Goal: Transaction & Acquisition: Purchase product/service

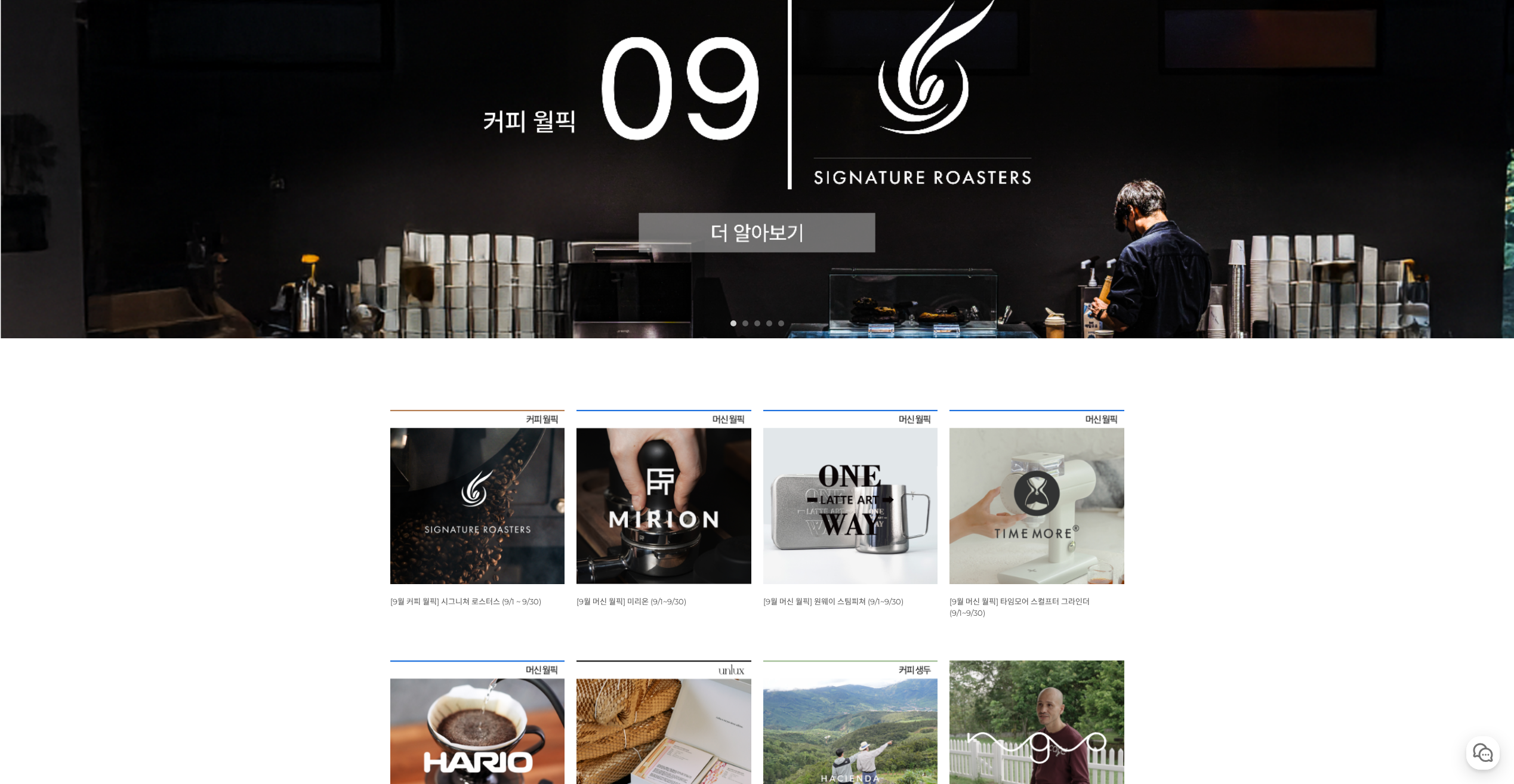
scroll to position [418, 0]
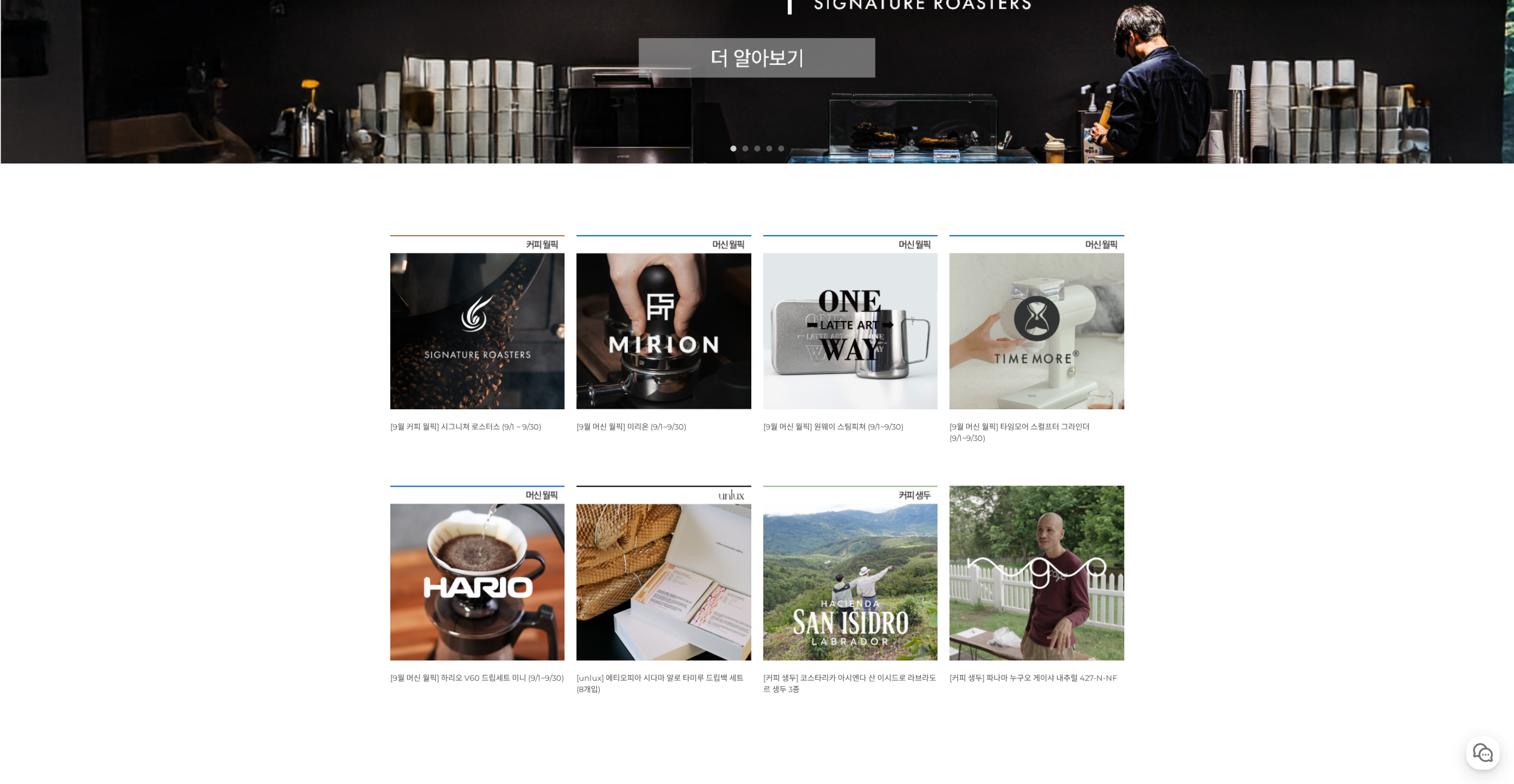
click at [522, 371] on img at bounding box center [478, 322] width 175 height 175
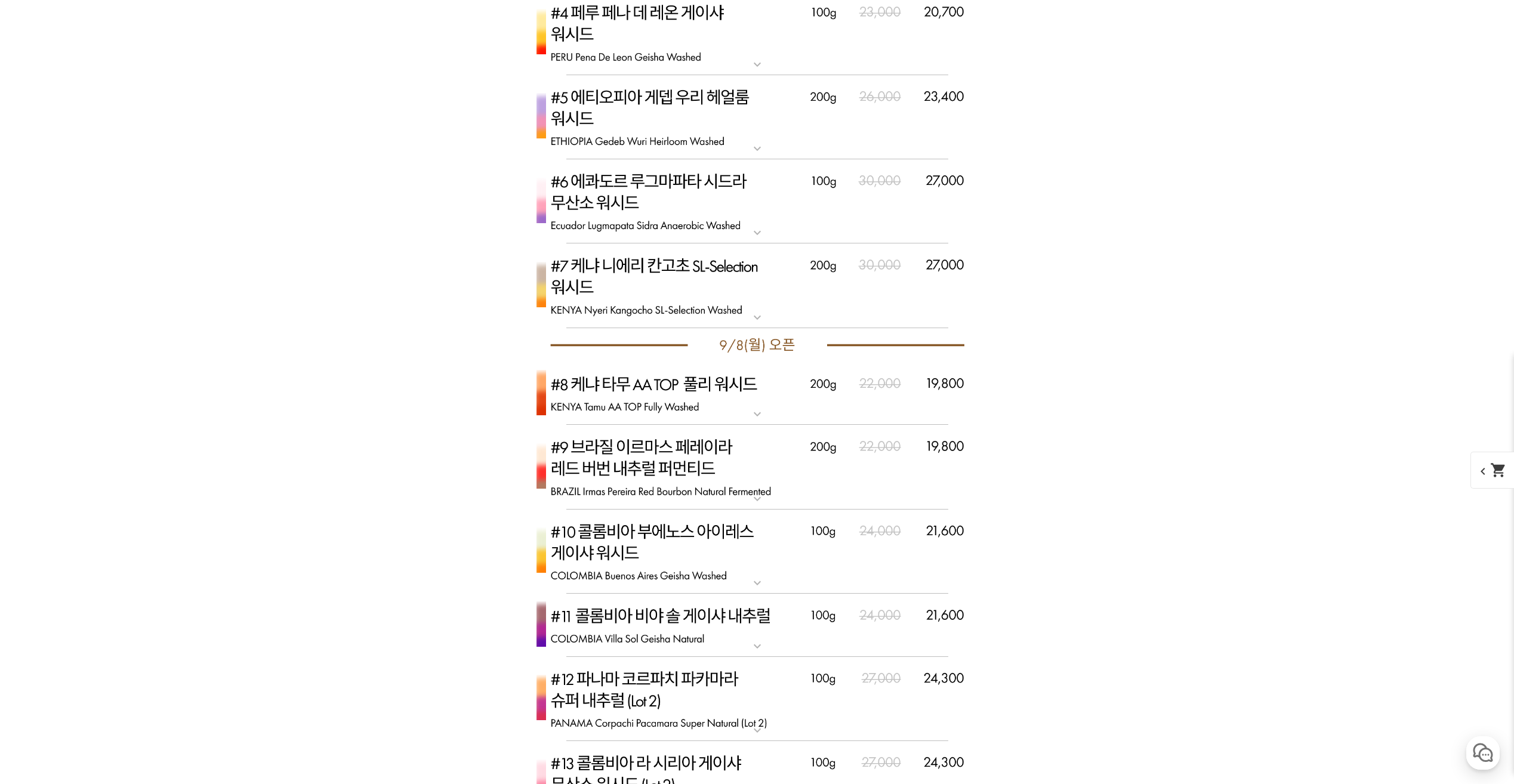
scroll to position [3759, 0]
drag, startPoint x: 670, startPoint y: 410, endPoint x: 664, endPoint y: 418, distance: 10.0
click at [664, 419] on img at bounding box center [757, 394] width 478 height 64
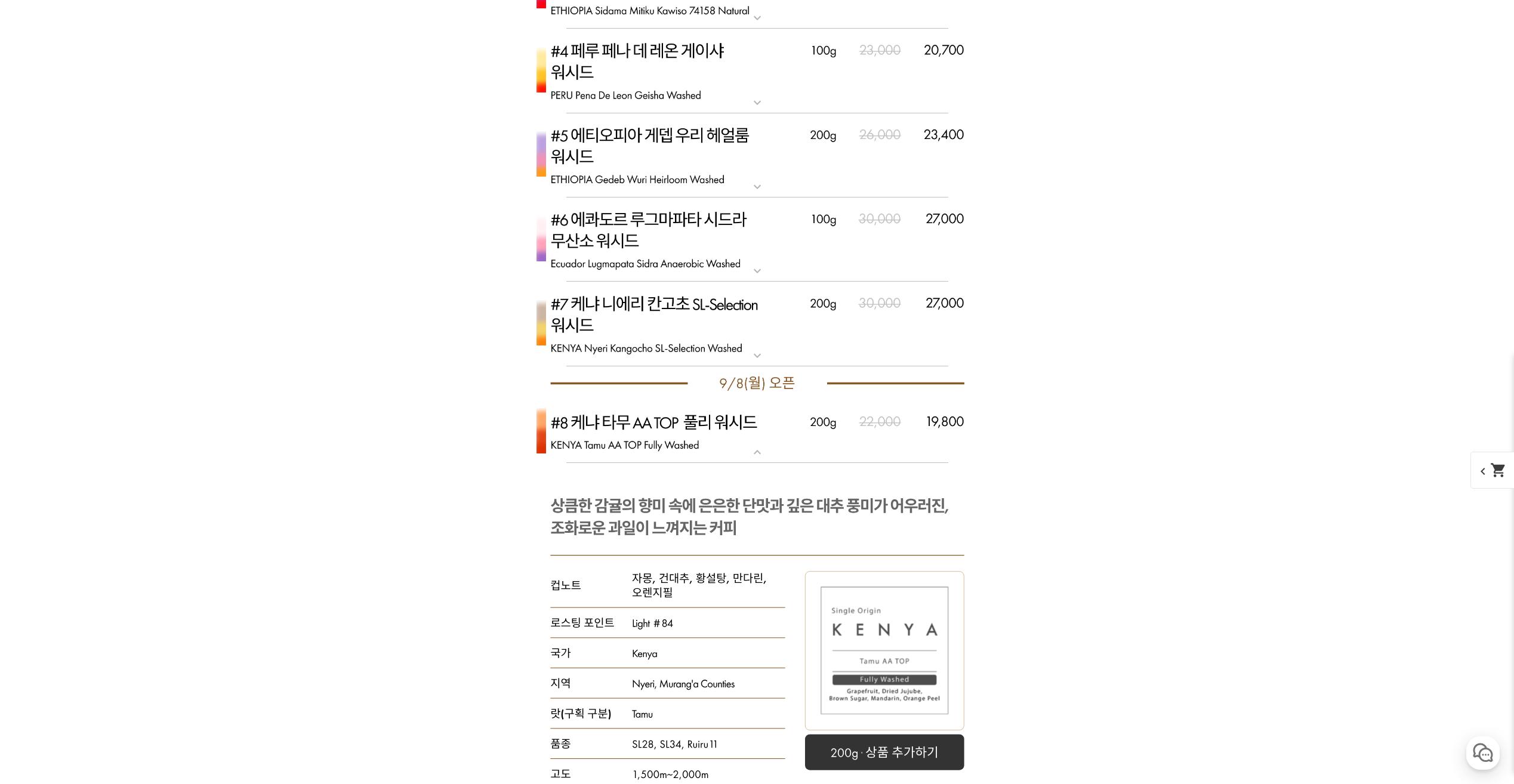
scroll to position [3700, 0]
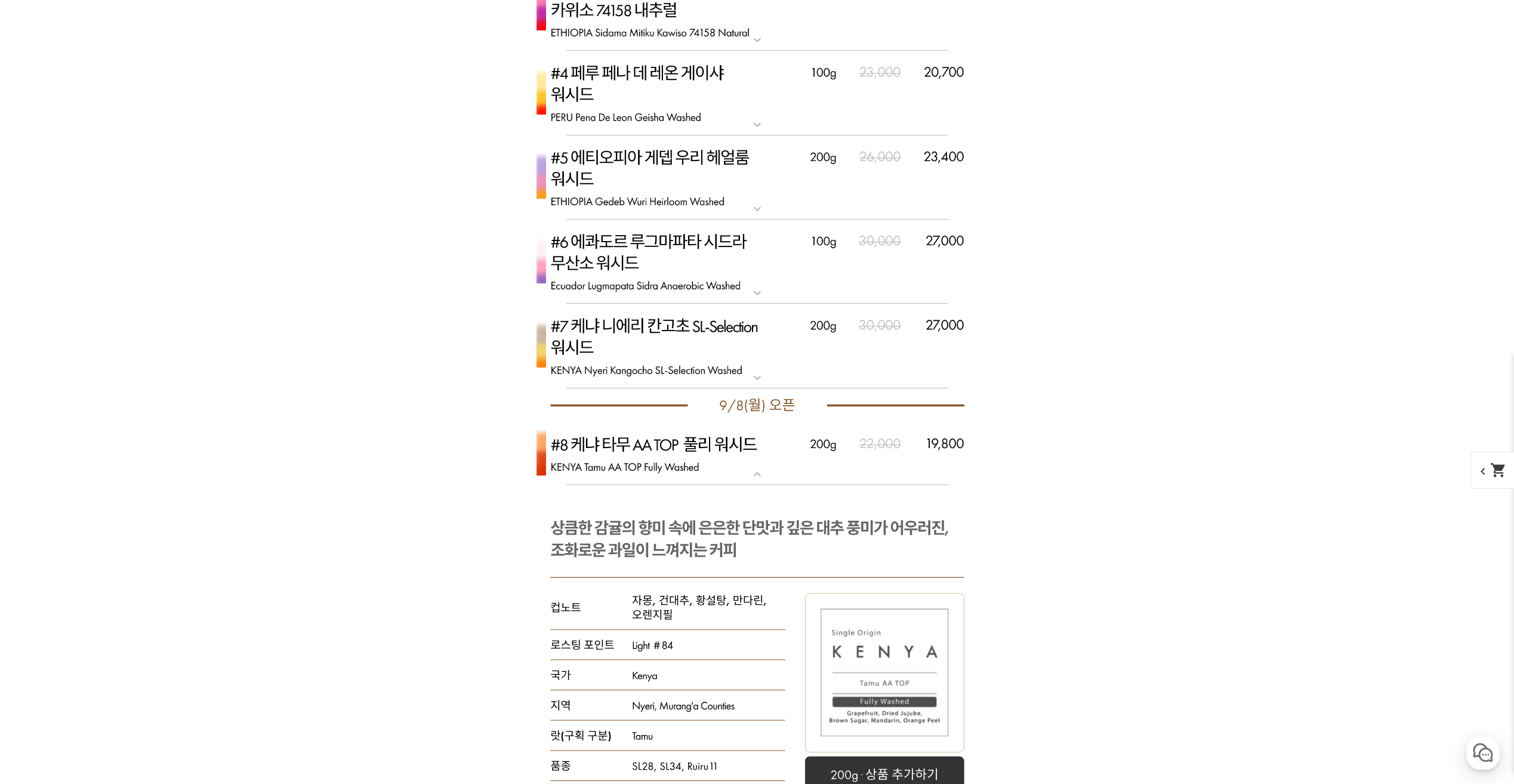
click at [767, 466] on img at bounding box center [757, 454] width 478 height 64
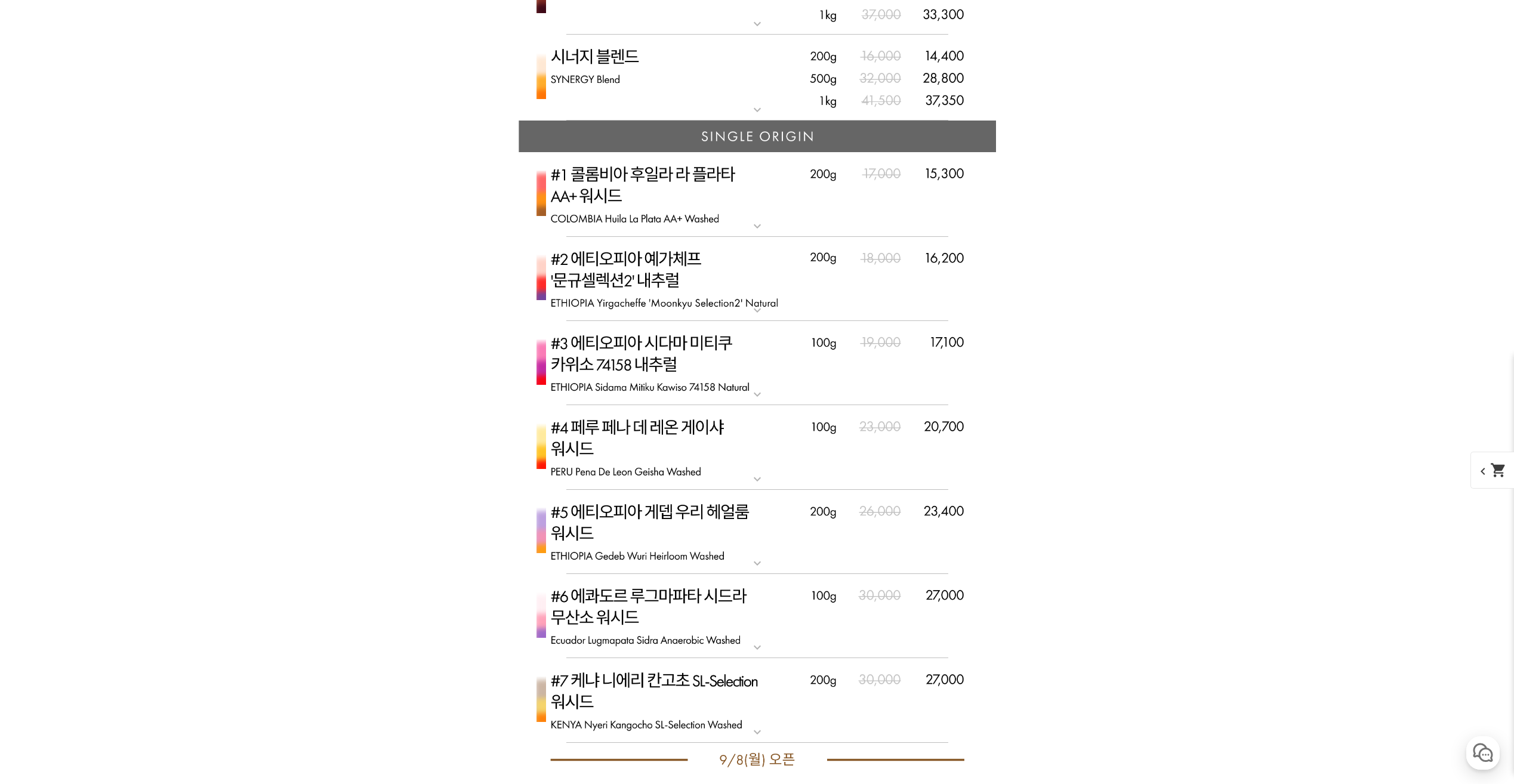
scroll to position [3342, 0]
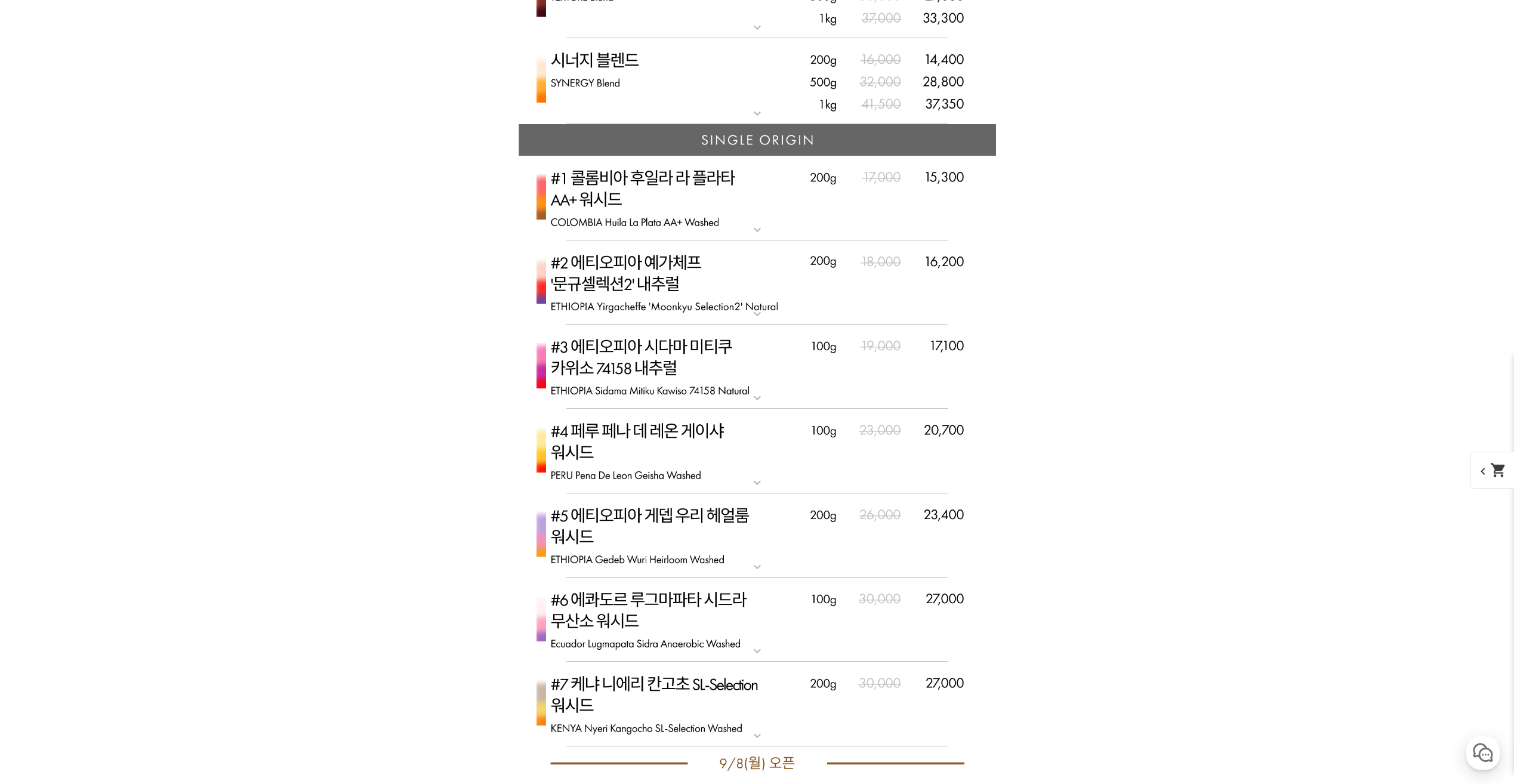
click at [698, 296] on img at bounding box center [757, 282] width 478 height 85
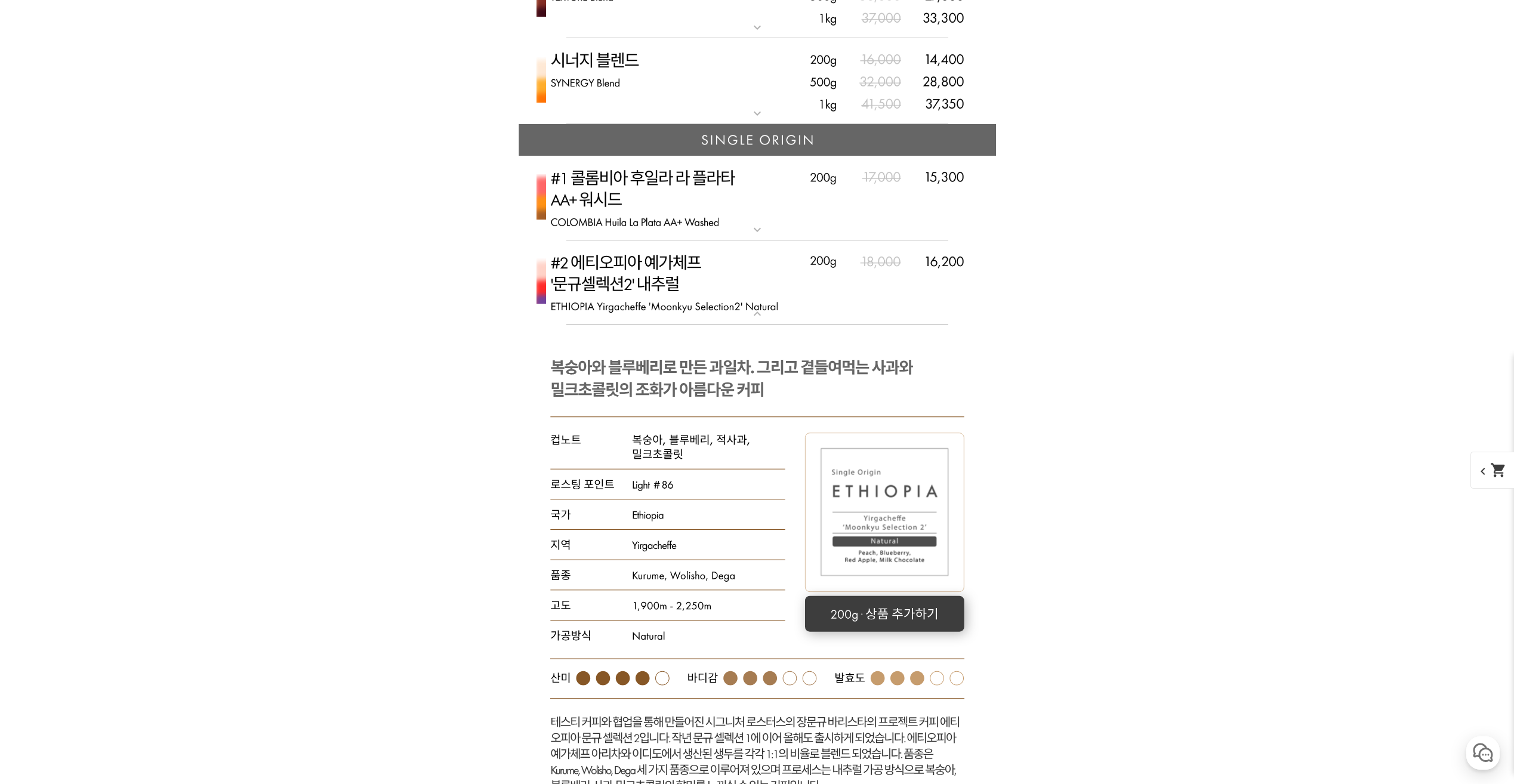
click at [852, 621] on rect at bounding box center [885, 614] width 160 height 36
select select "#2 에티오피아 예가체프 '문규셀렉션 2' 내추럴"
select select "200g"
click at [777, 300] on img at bounding box center [757, 282] width 478 height 85
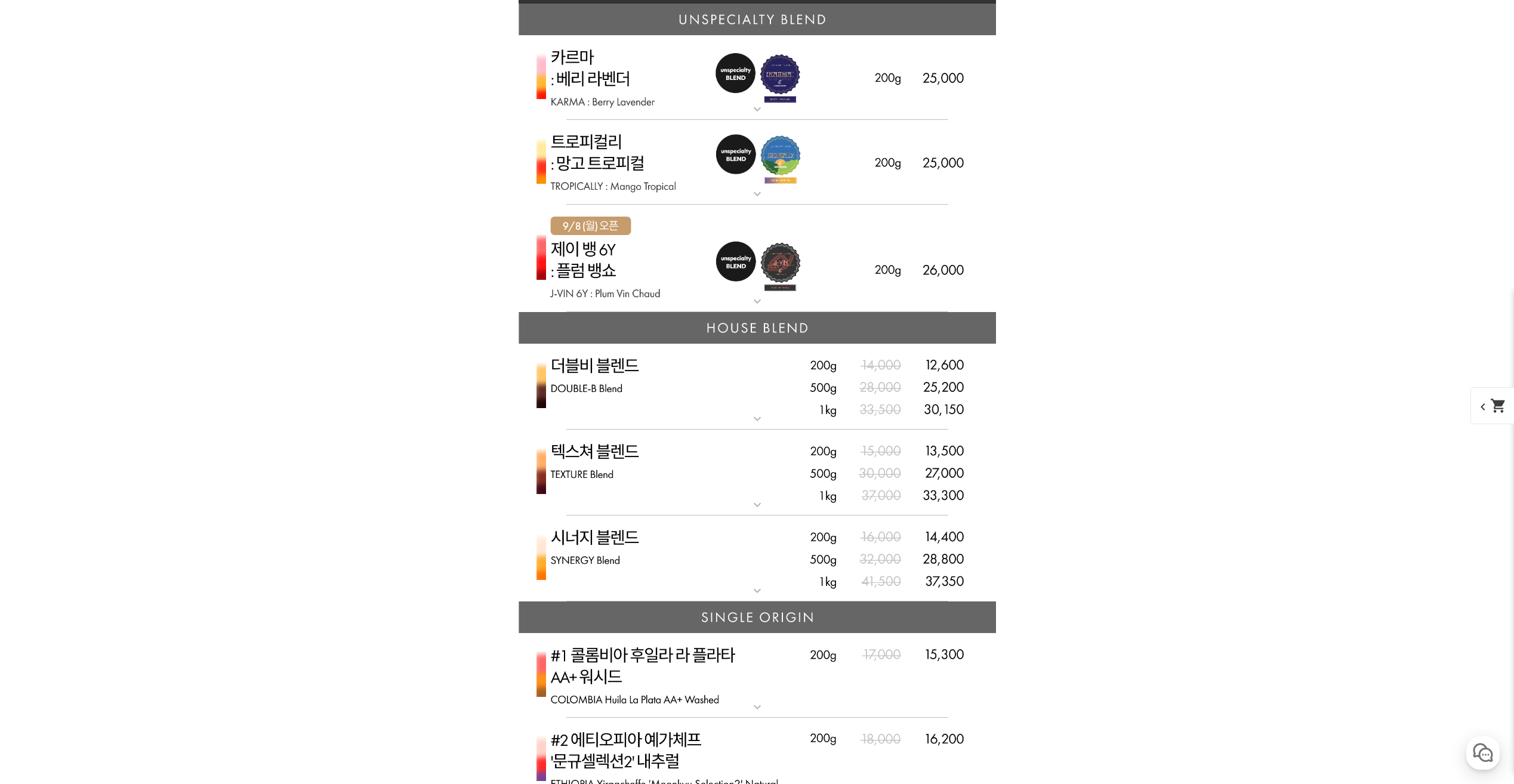
scroll to position [2566, 0]
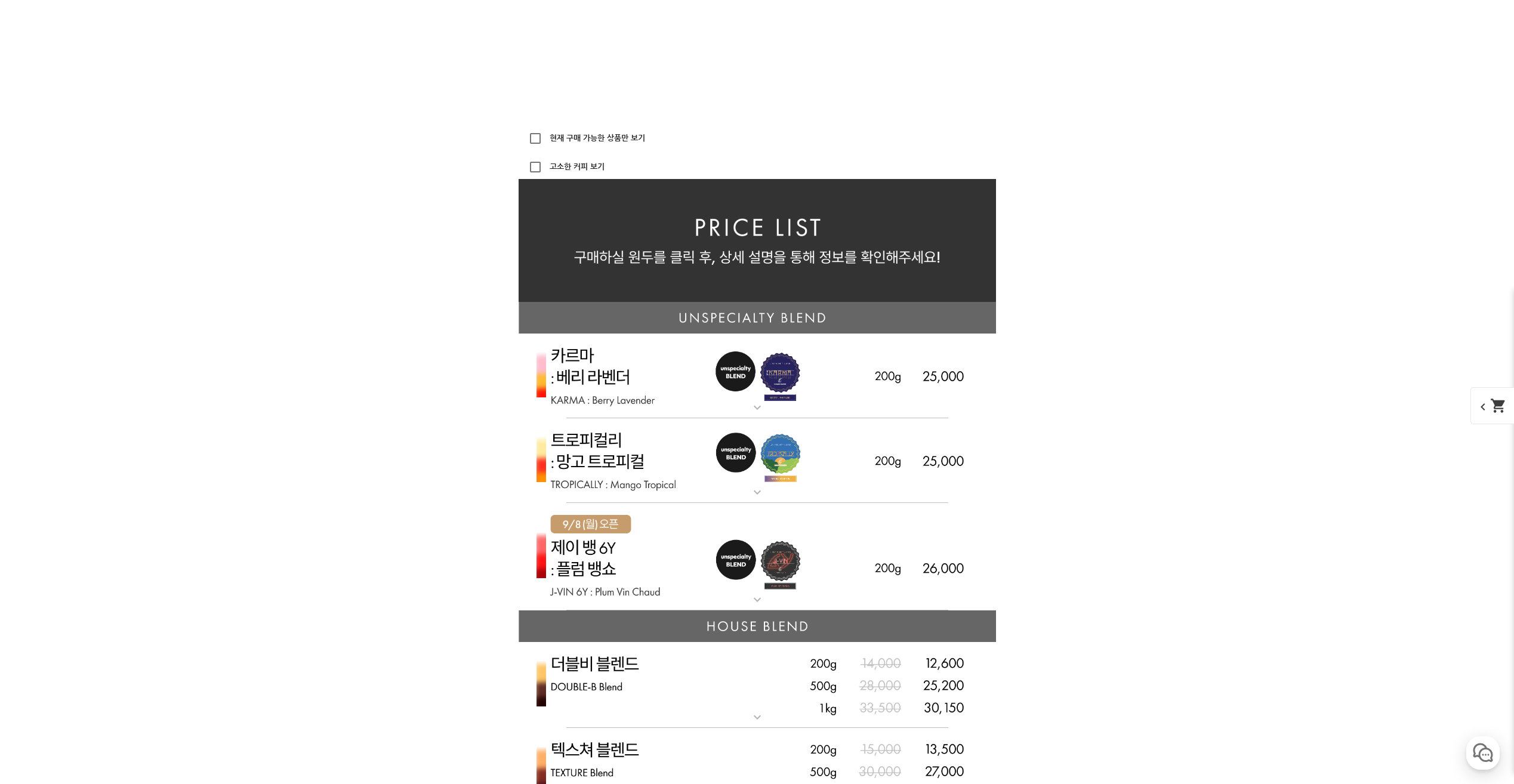
click at [693, 392] on img at bounding box center [757, 376] width 478 height 85
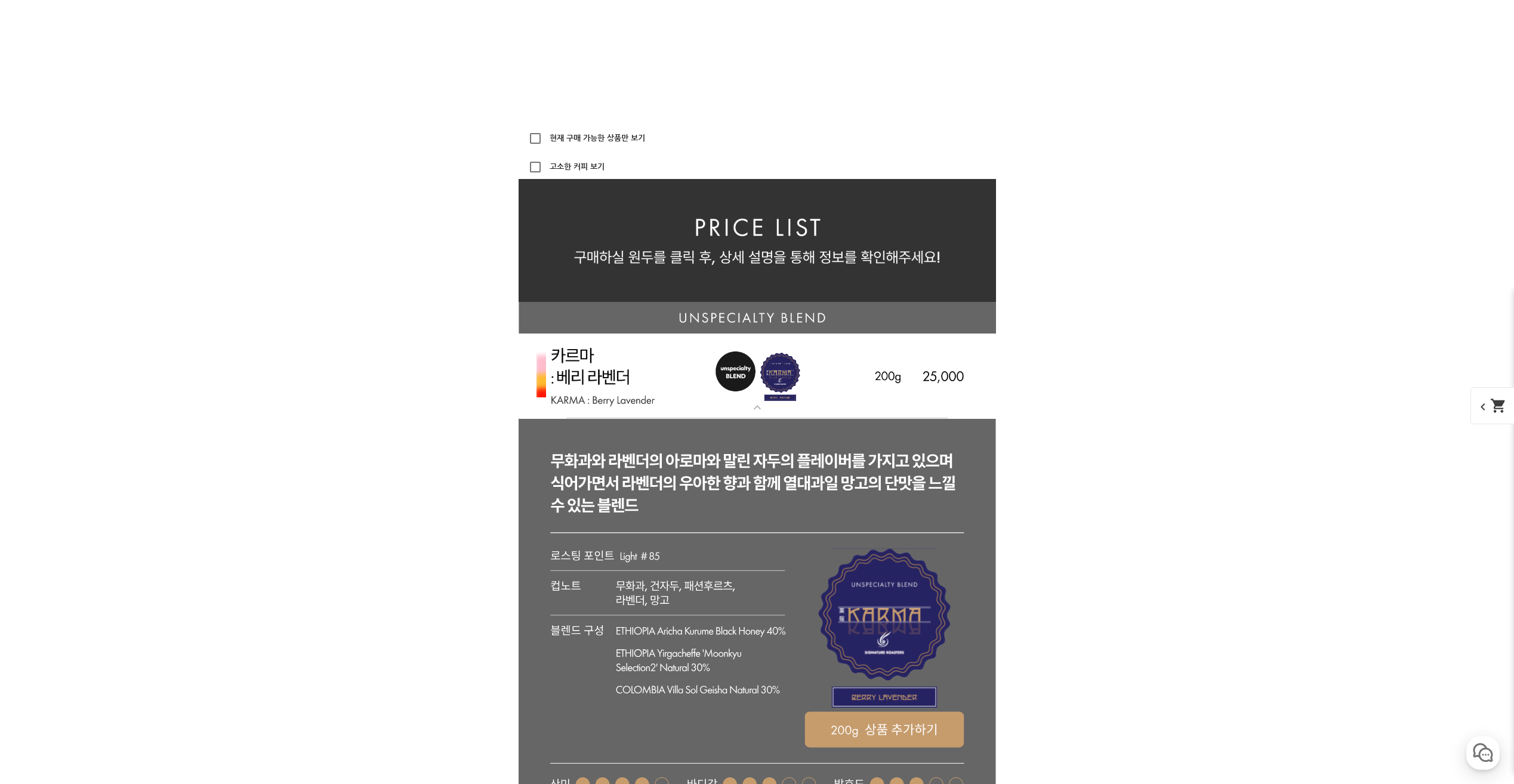
click at [692, 393] on img at bounding box center [757, 376] width 478 height 85
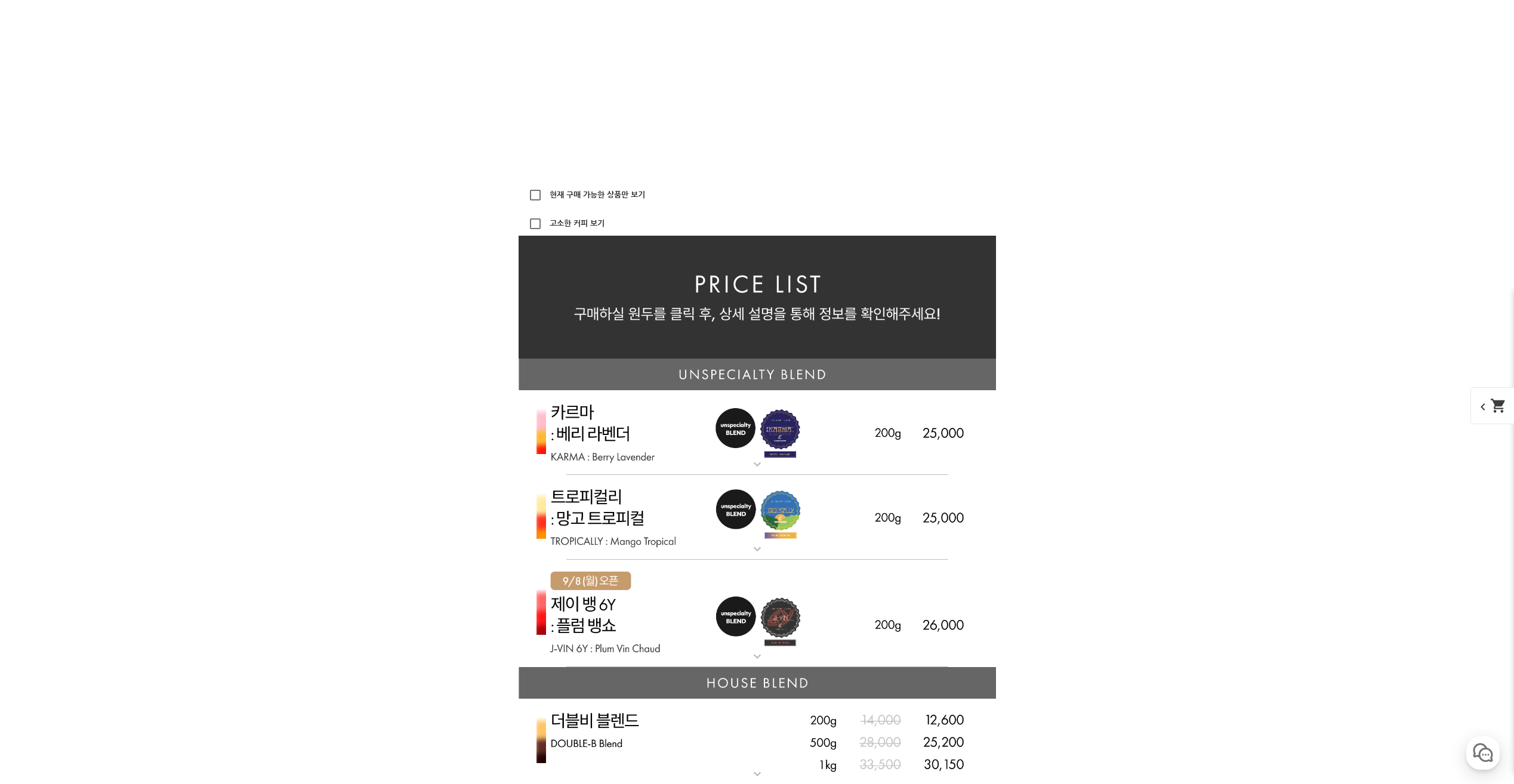
scroll to position [2506, 0]
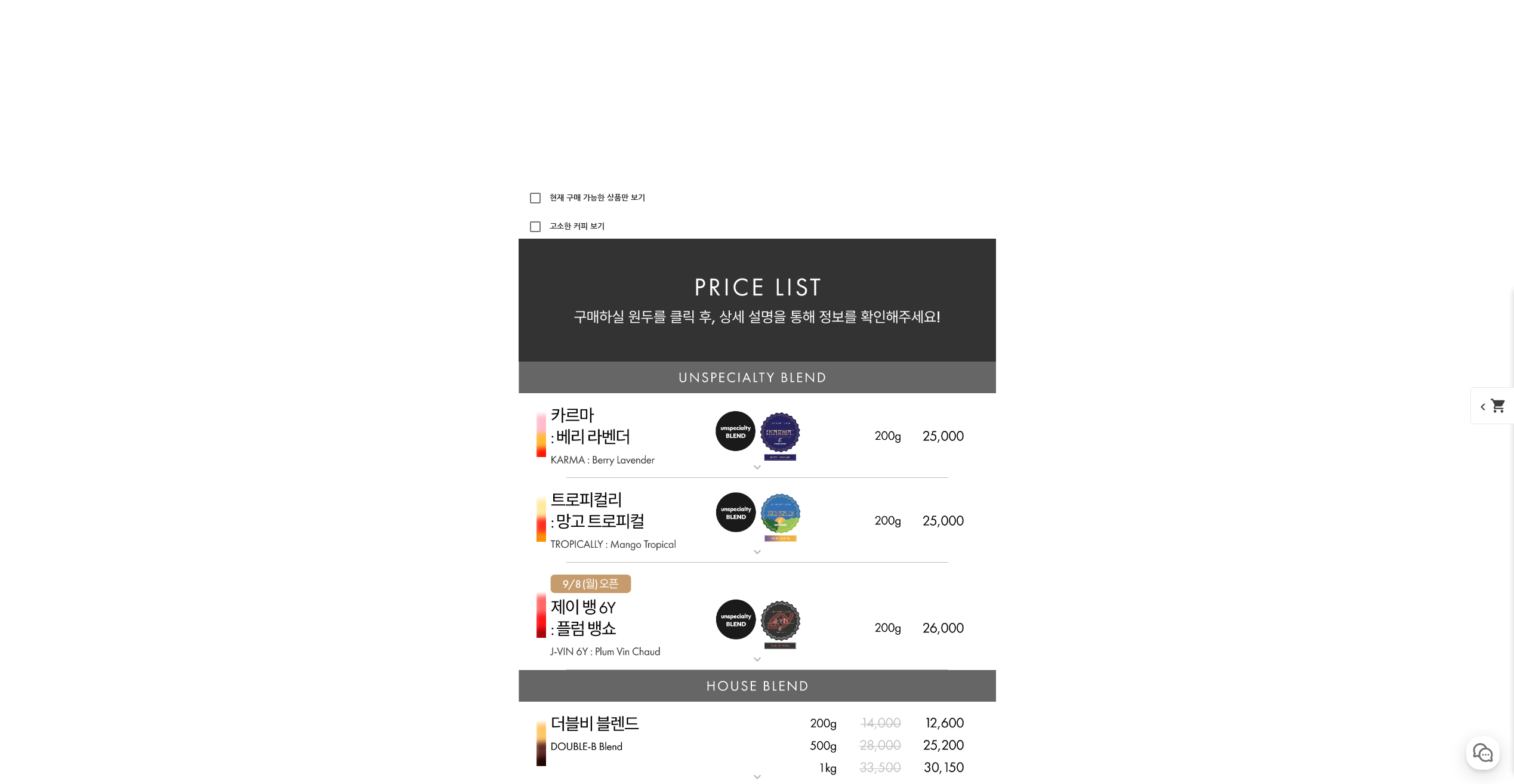
click at [655, 450] on img at bounding box center [757, 435] width 478 height 85
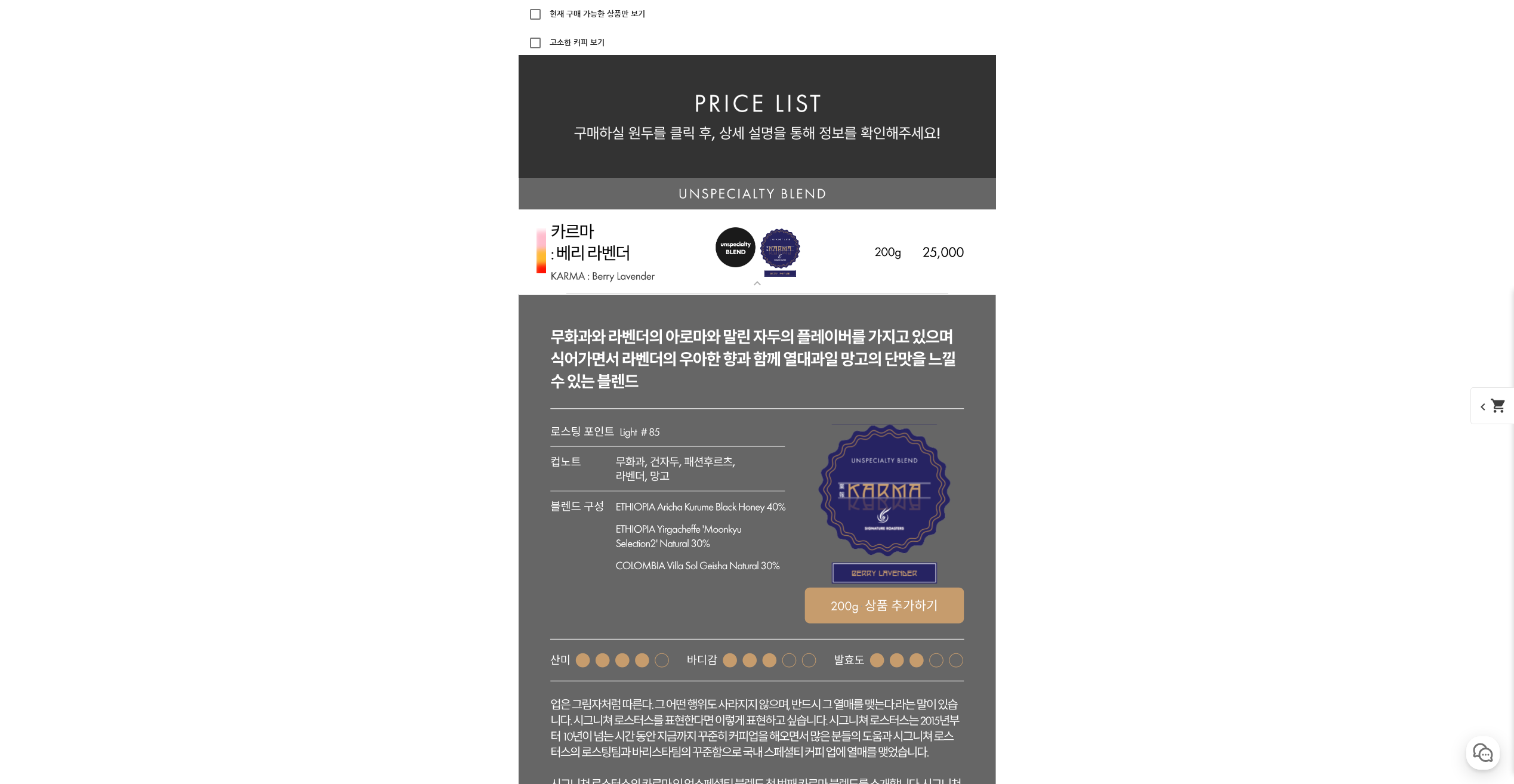
scroll to position [2686, 0]
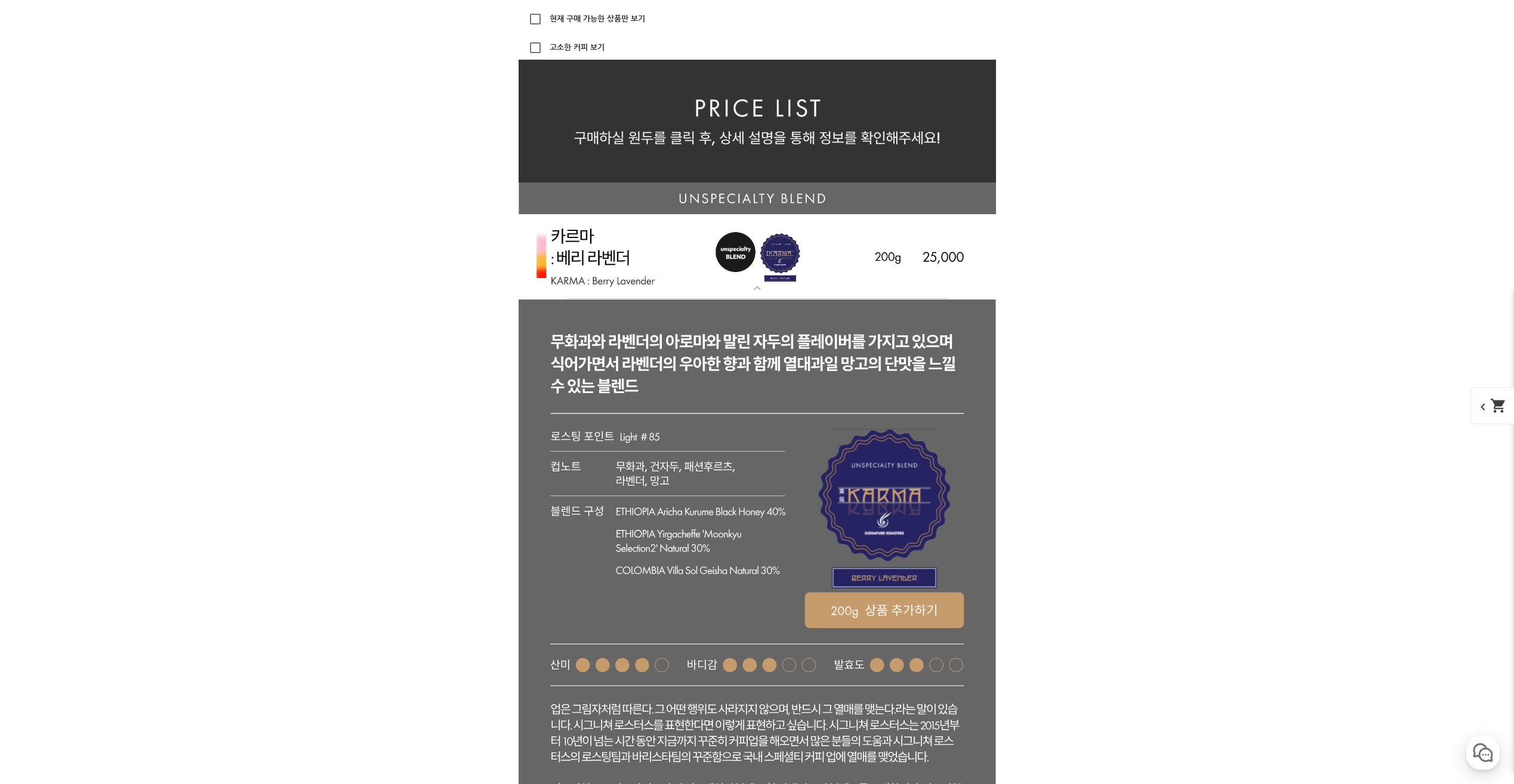
click at [716, 288] on img at bounding box center [757, 256] width 478 height 85
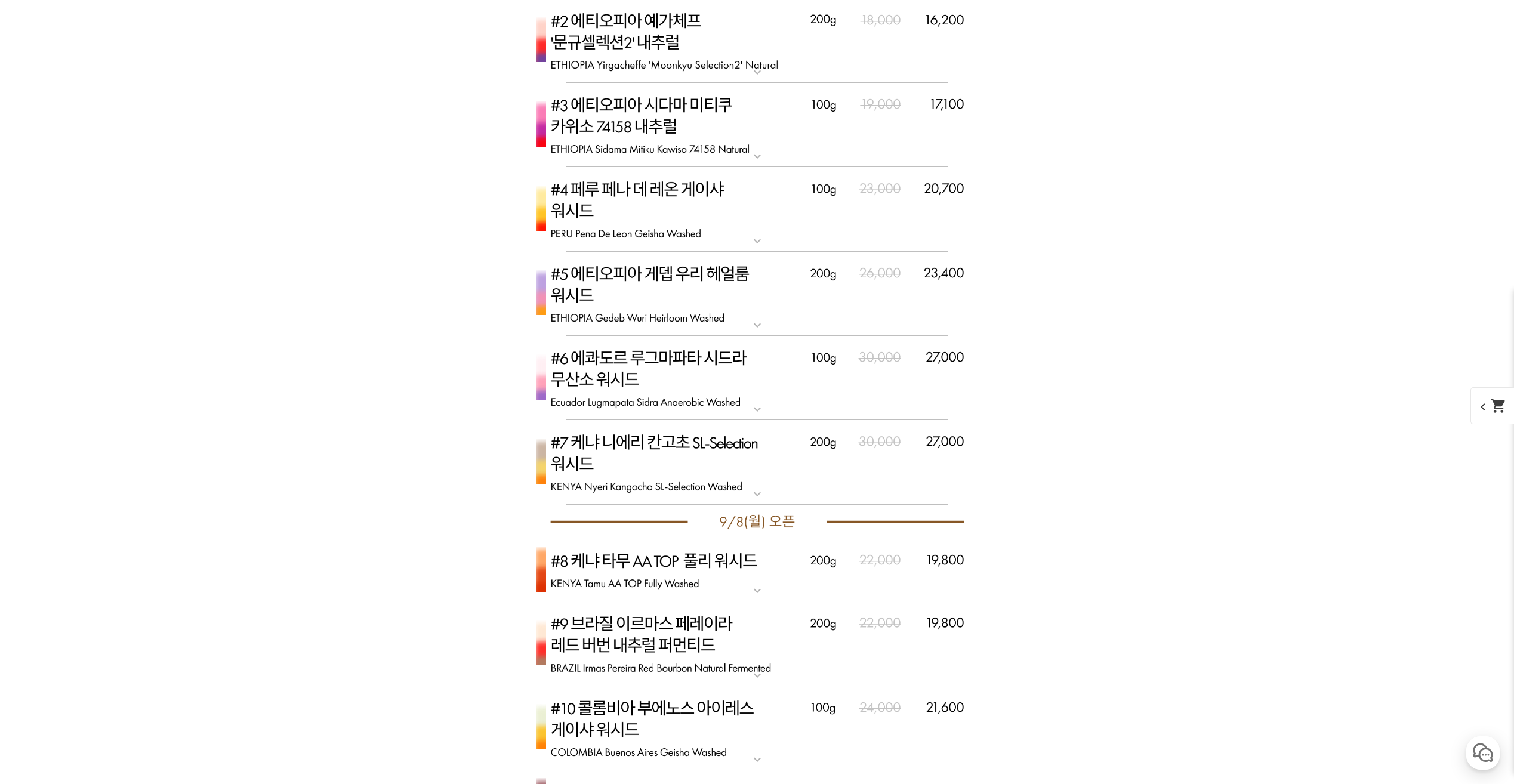
scroll to position [3507, 0]
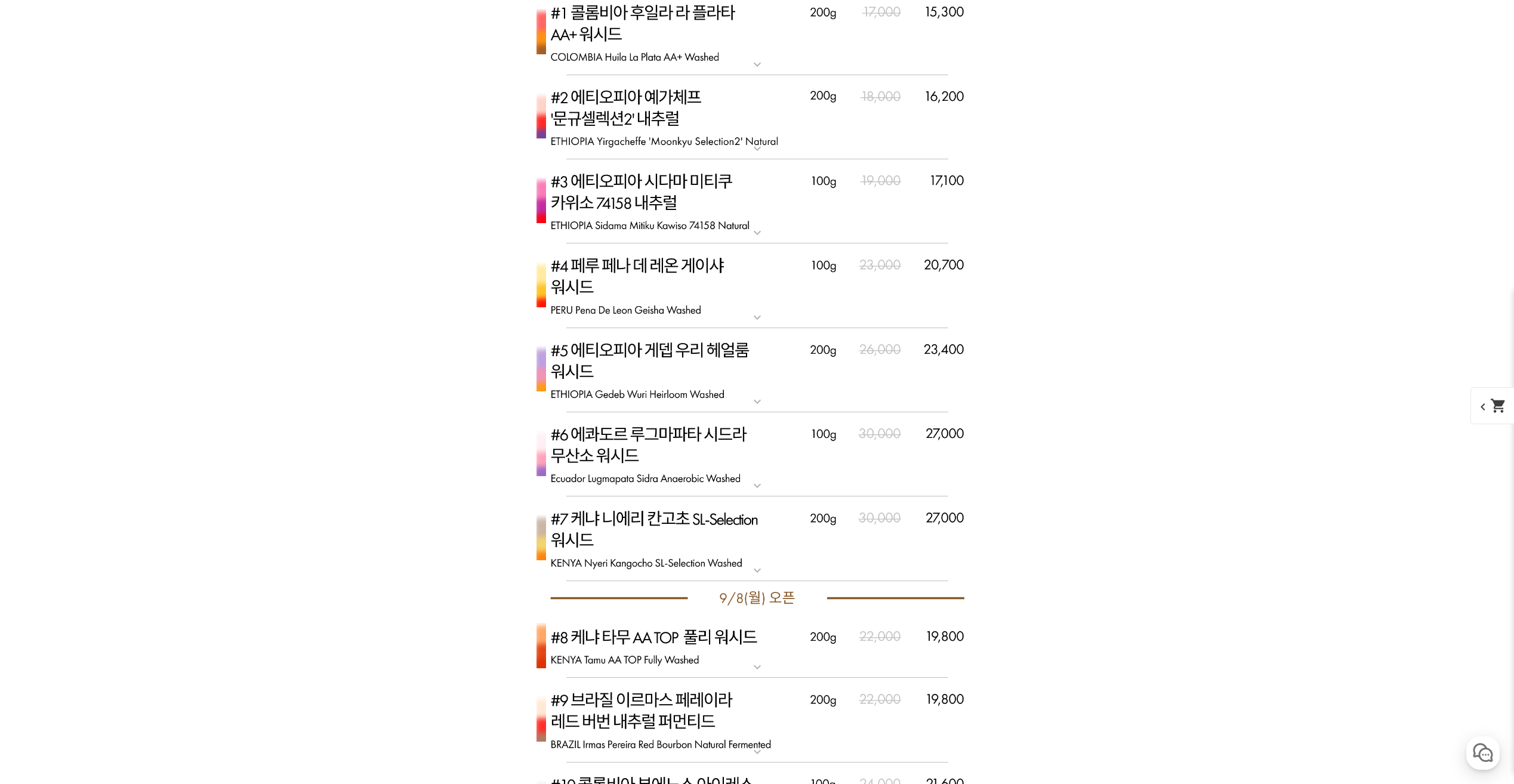
click at [868, 548] on img at bounding box center [757, 538] width 478 height 85
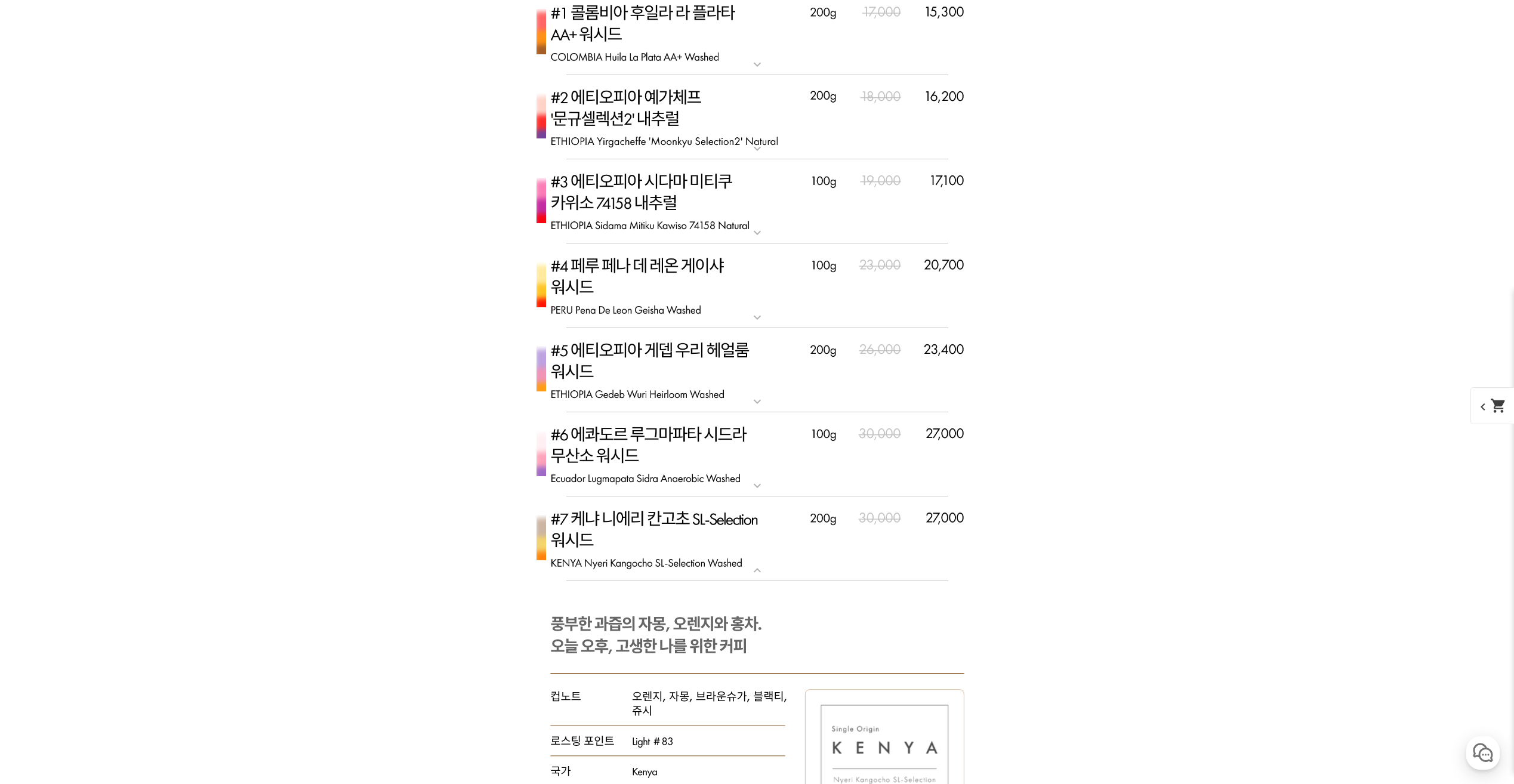
click at [864, 531] on img at bounding box center [757, 538] width 478 height 85
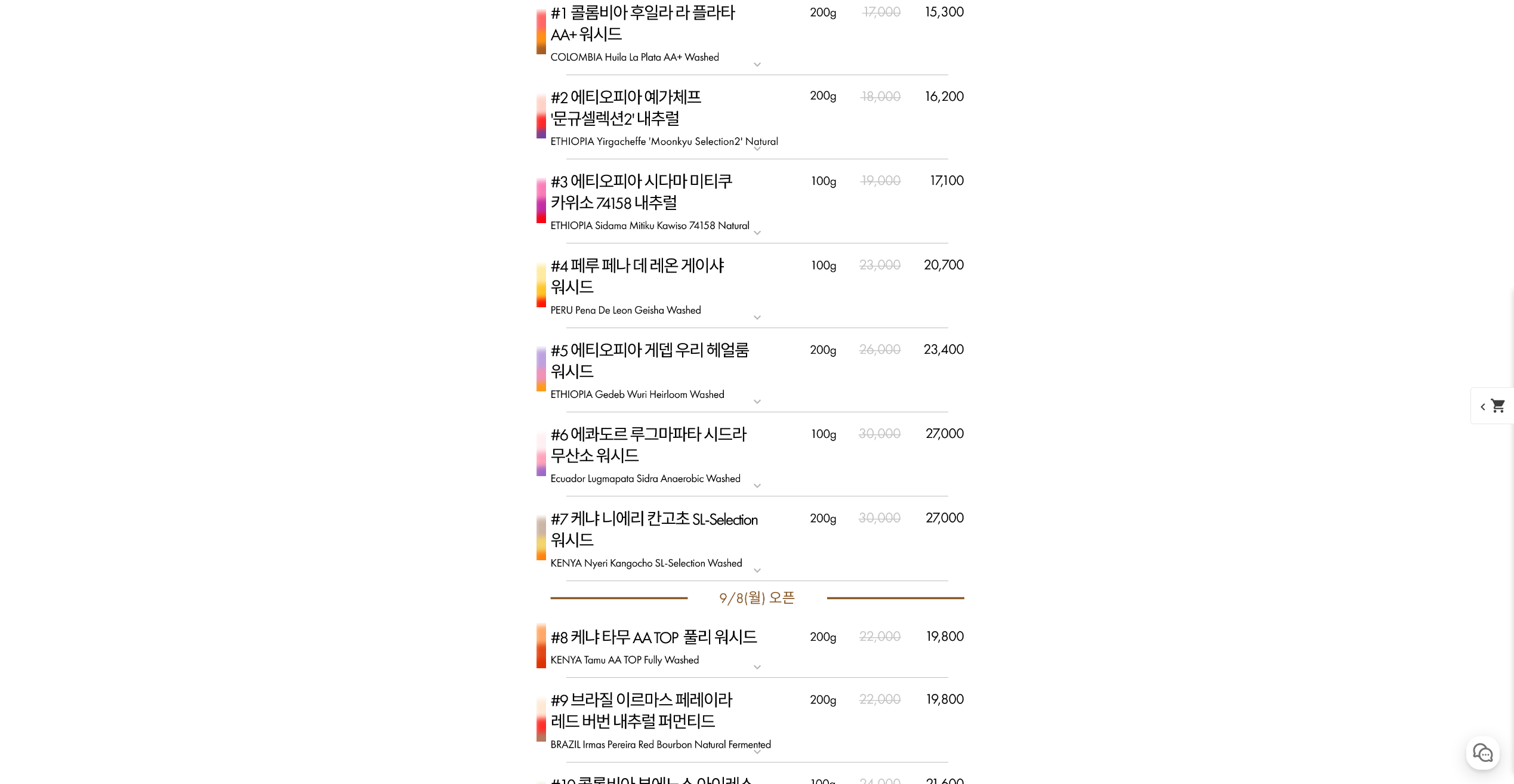
click at [864, 531] on img at bounding box center [757, 538] width 478 height 85
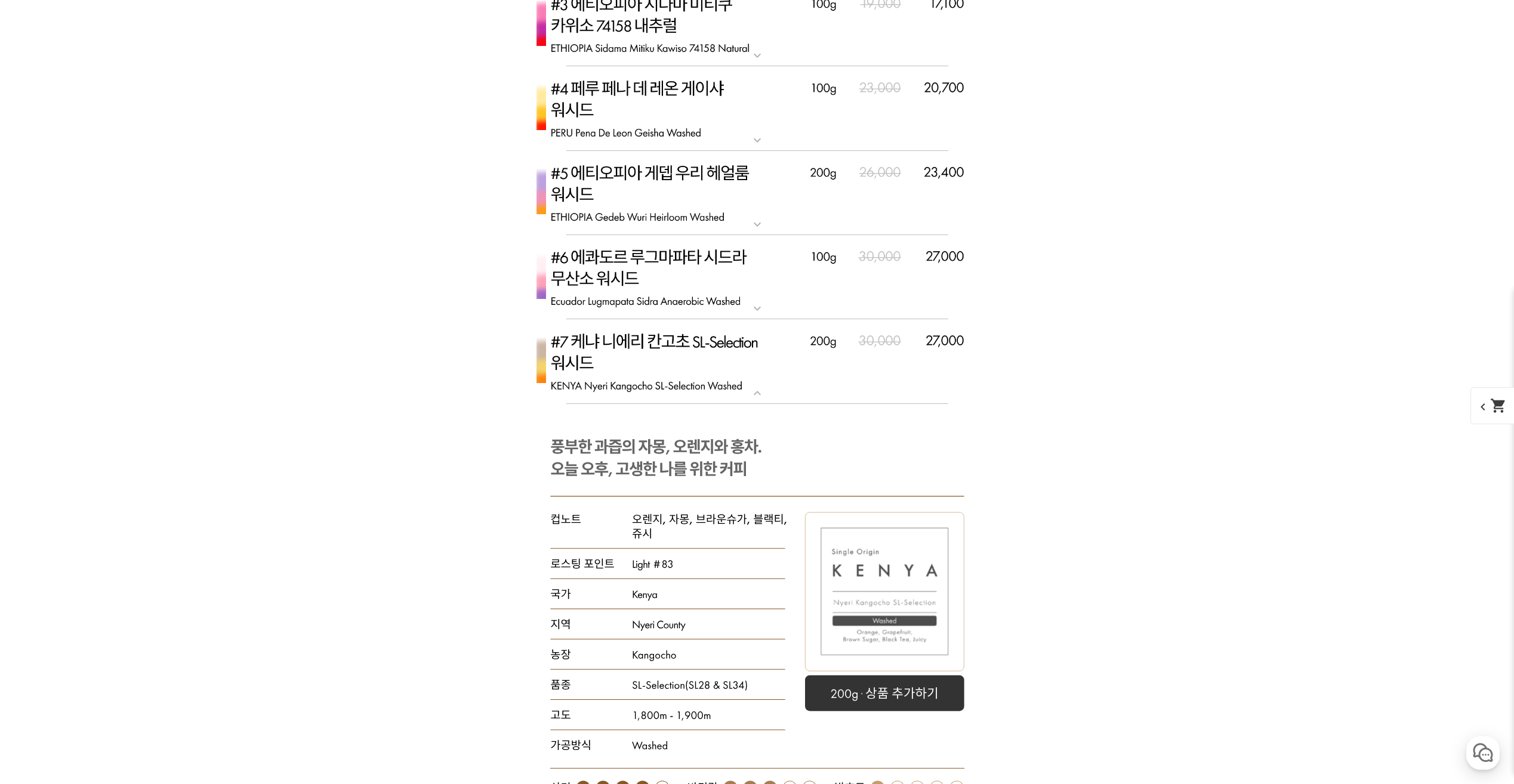
scroll to position [3806, 0]
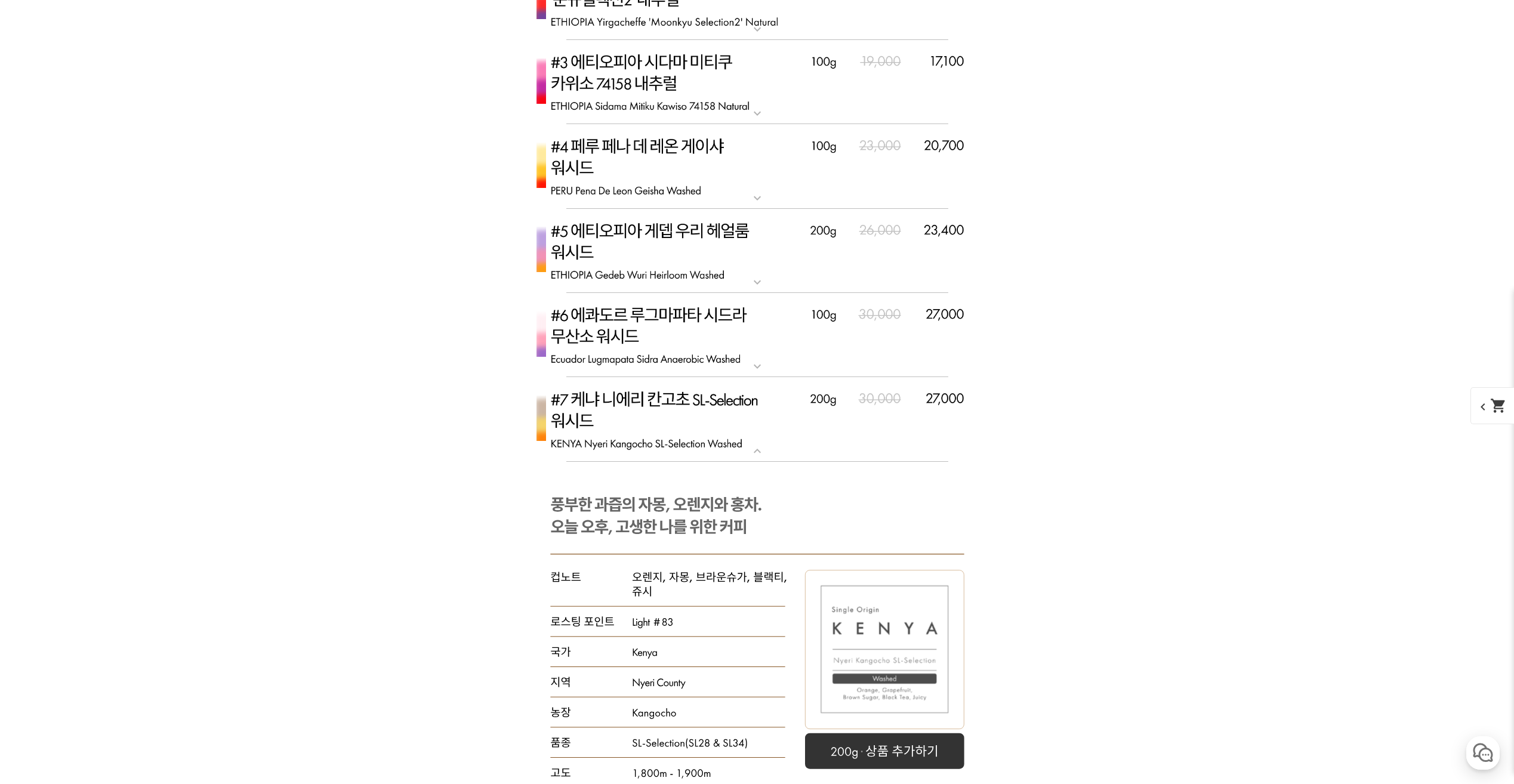
click at [750, 447] on mat-icon "expand_more" at bounding box center [758, 450] width 24 height 14
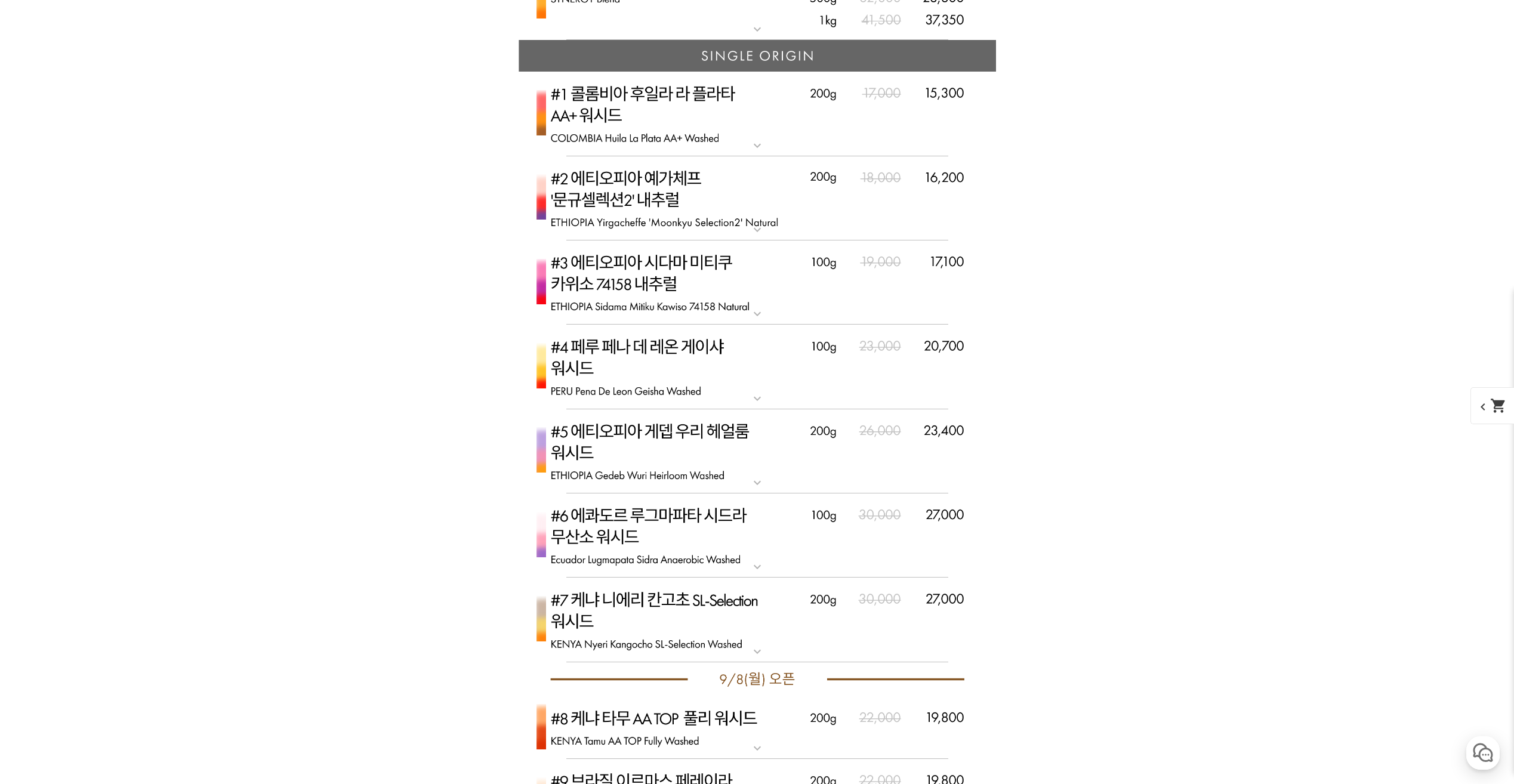
scroll to position [3388, 0]
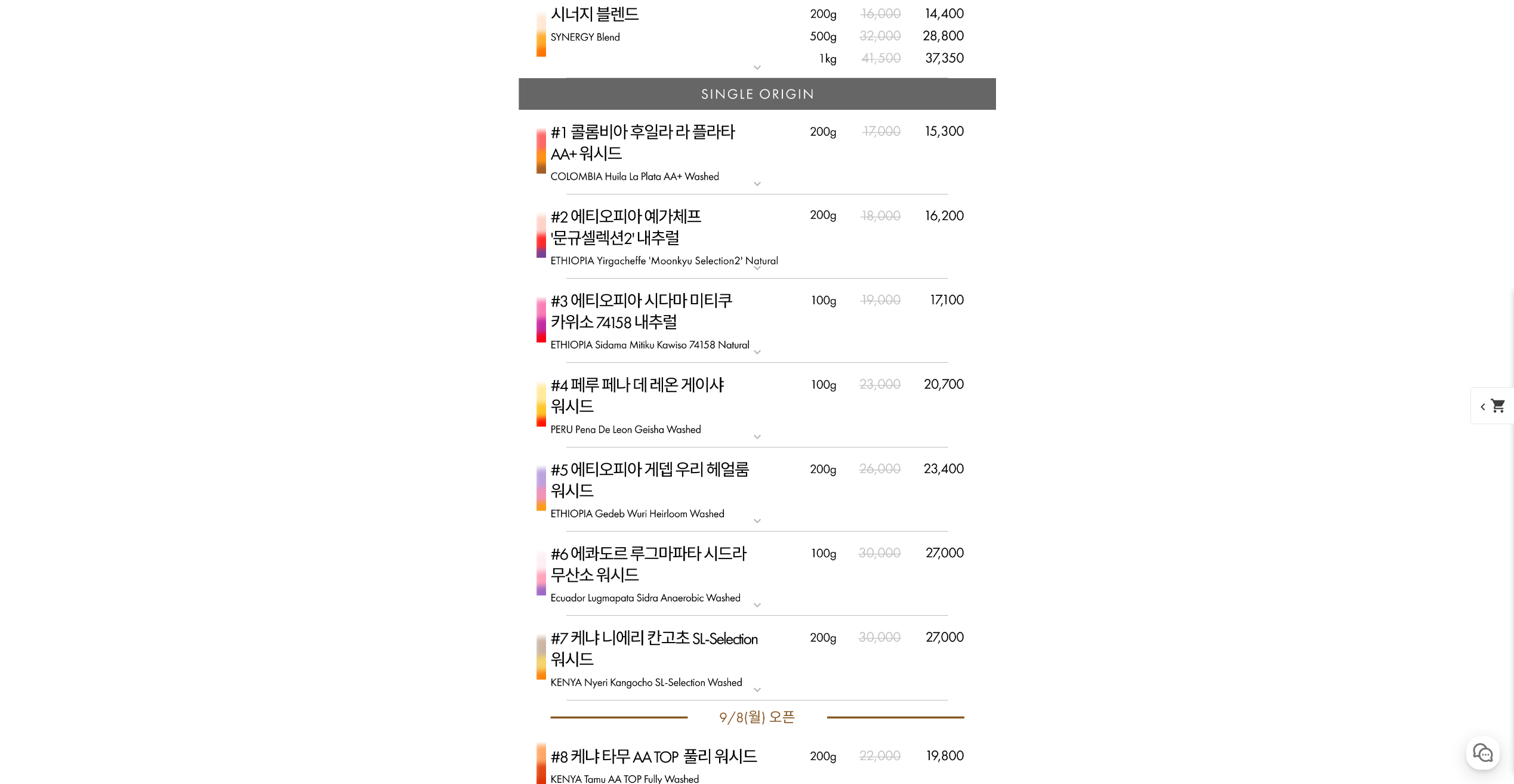
click at [716, 553] on img at bounding box center [757, 574] width 478 height 85
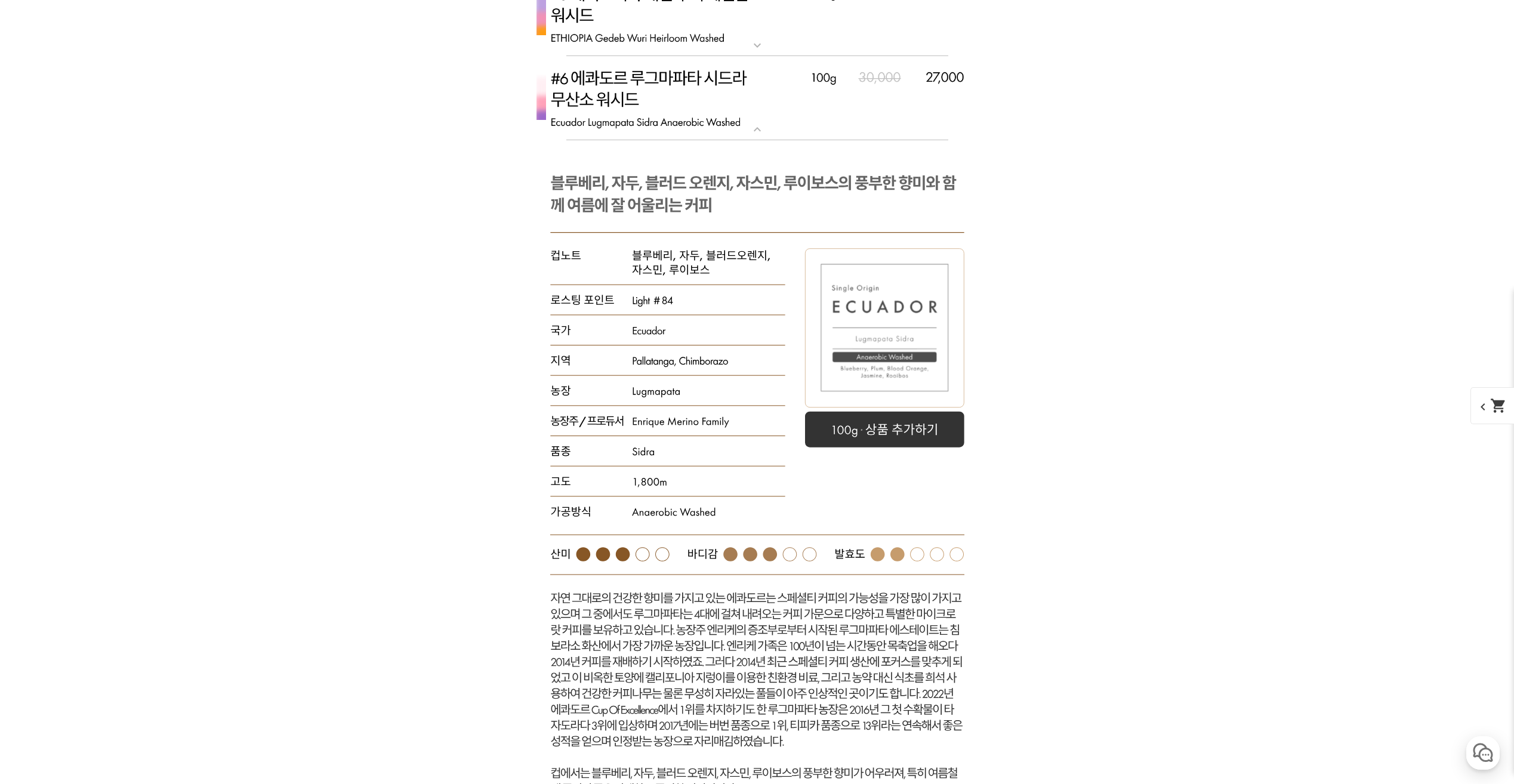
scroll to position [3865, 0]
click at [774, 138] on hr at bounding box center [757, 138] width 382 height 1
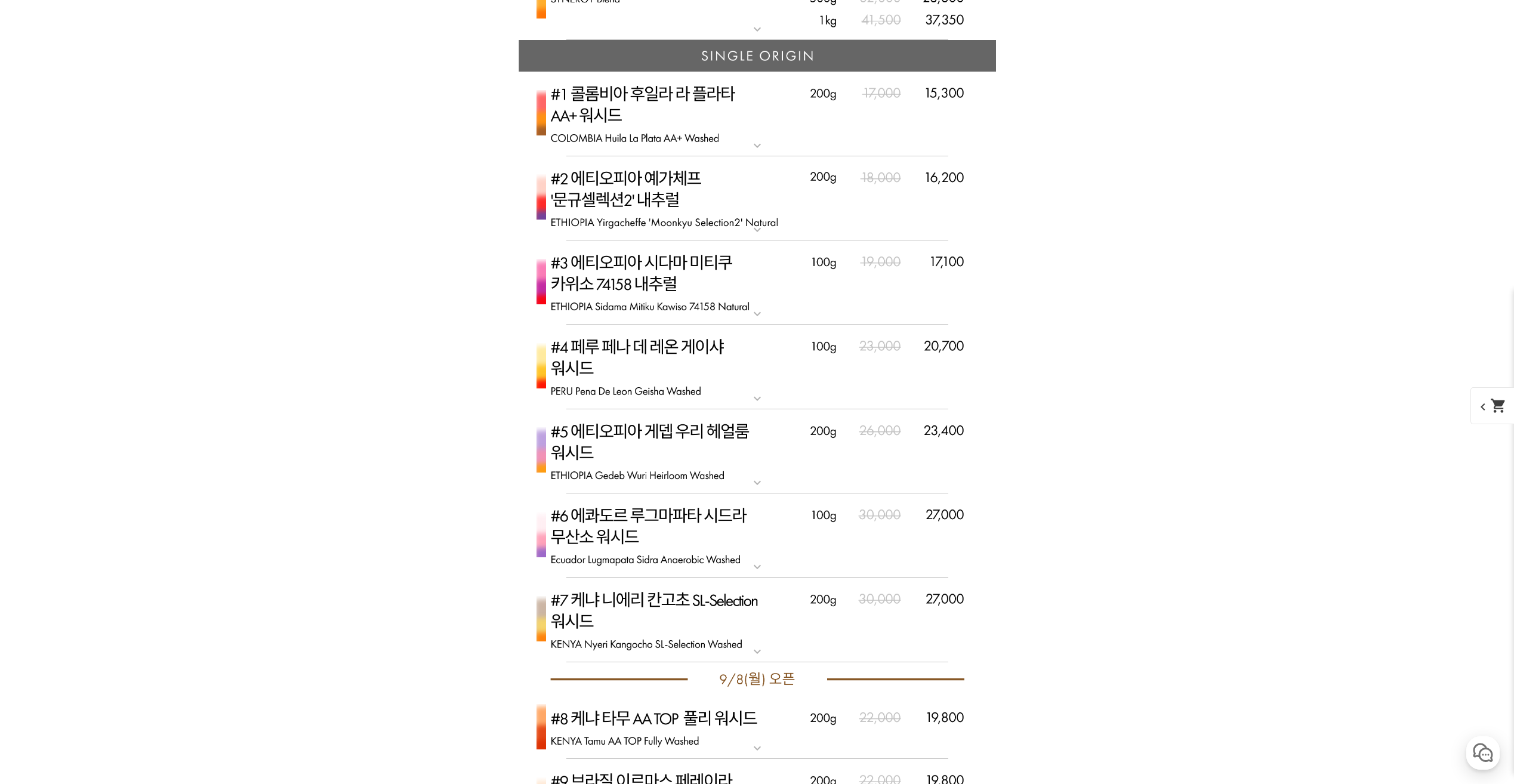
scroll to position [3388, 0]
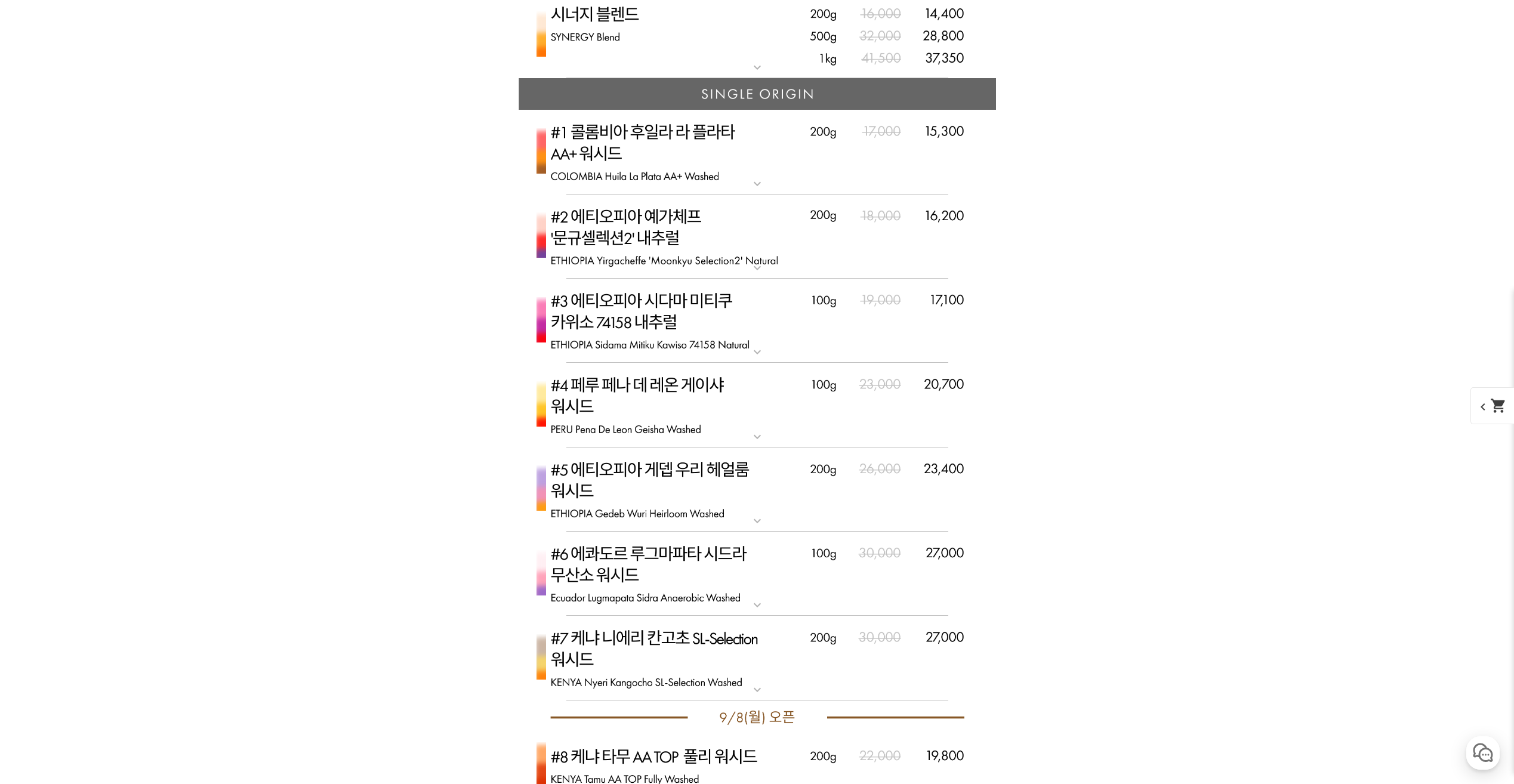
click at [808, 492] on img at bounding box center [757, 490] width 478 height 85
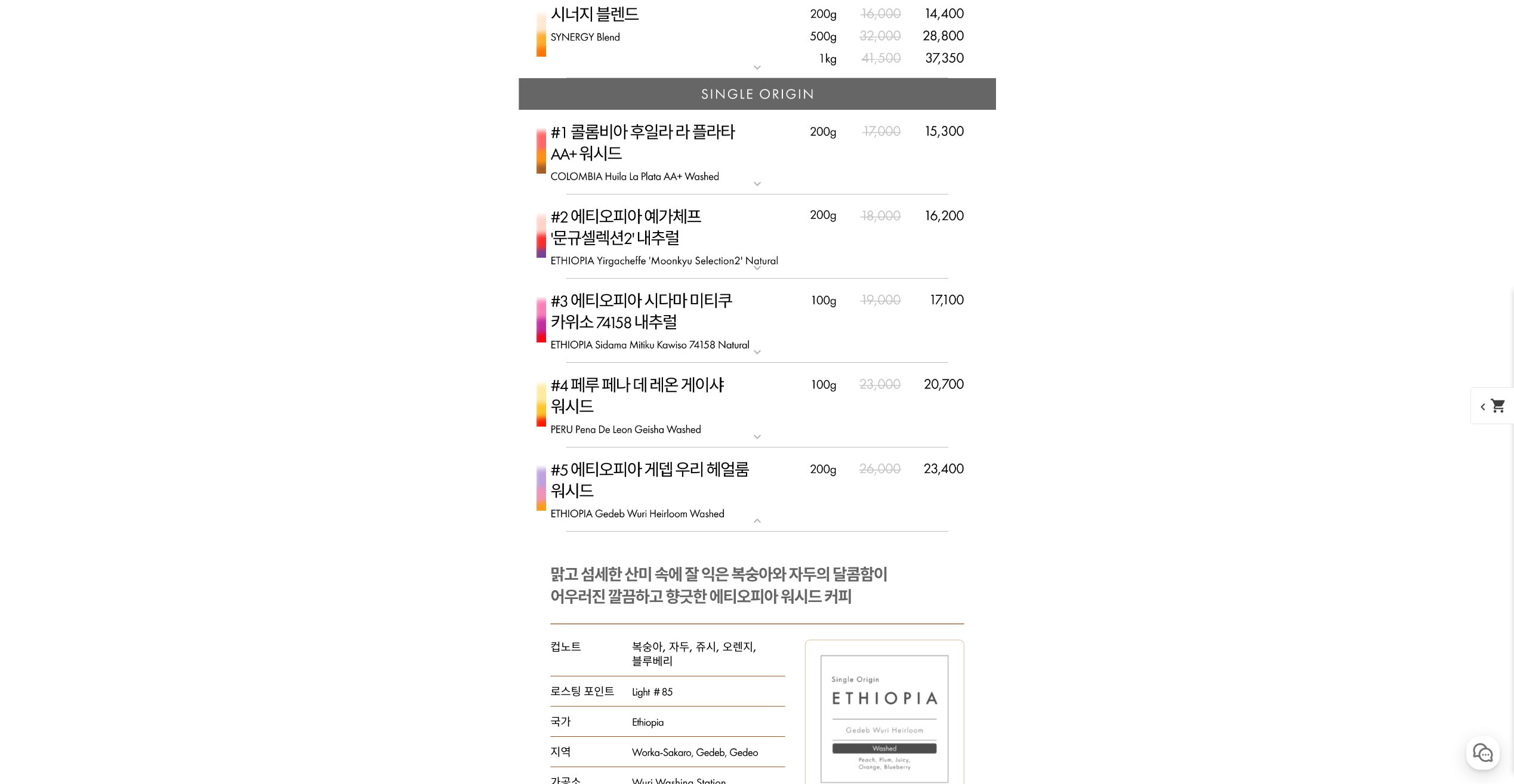
click at [776, 268] on img at bounding box center [757, 236] width 478 height 85
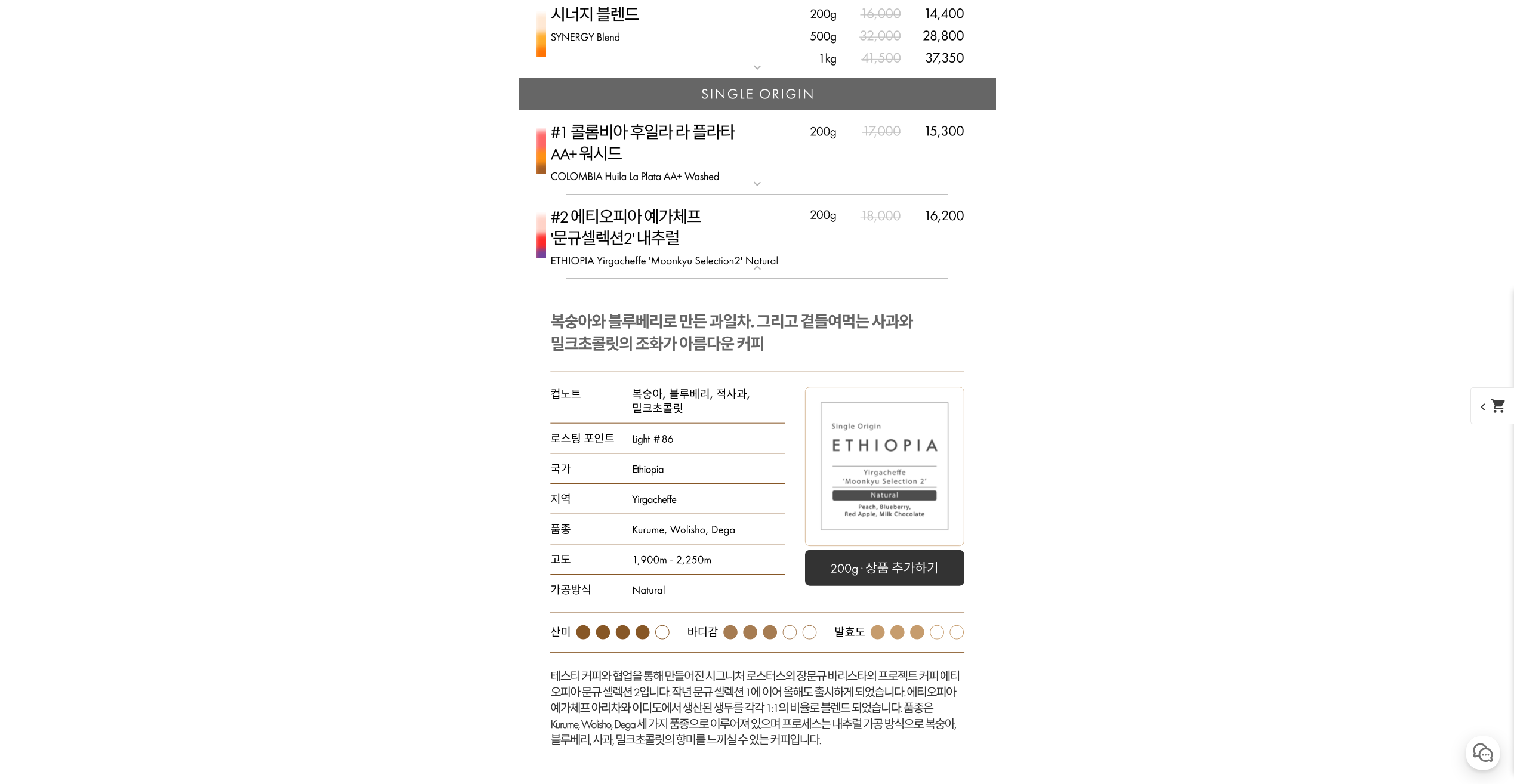
click at [785, 266] on img at bounding box center [757, 236] width 478 height 85
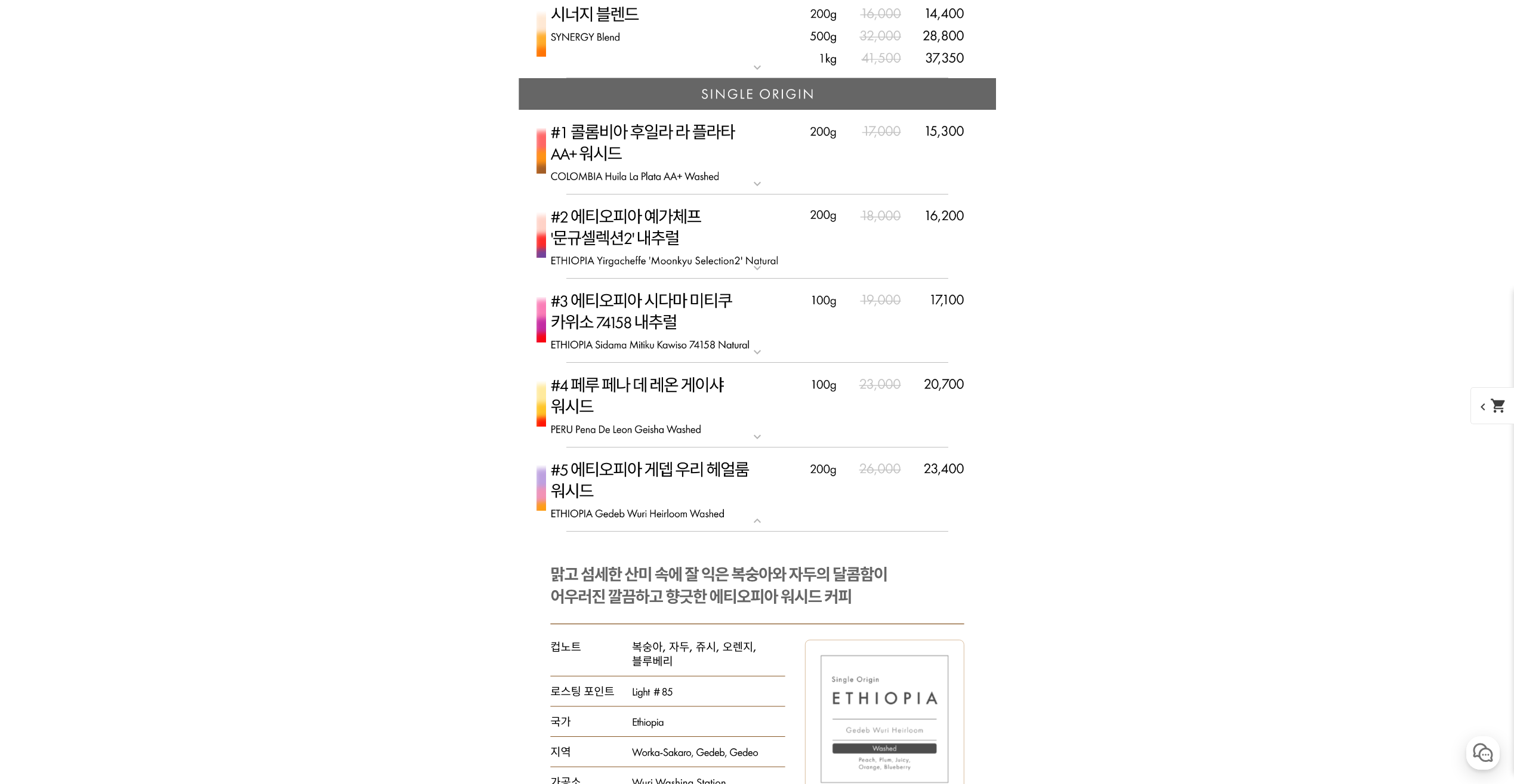
click at [774, 499] on img at bounding box center [757, 490] width 478 height 85
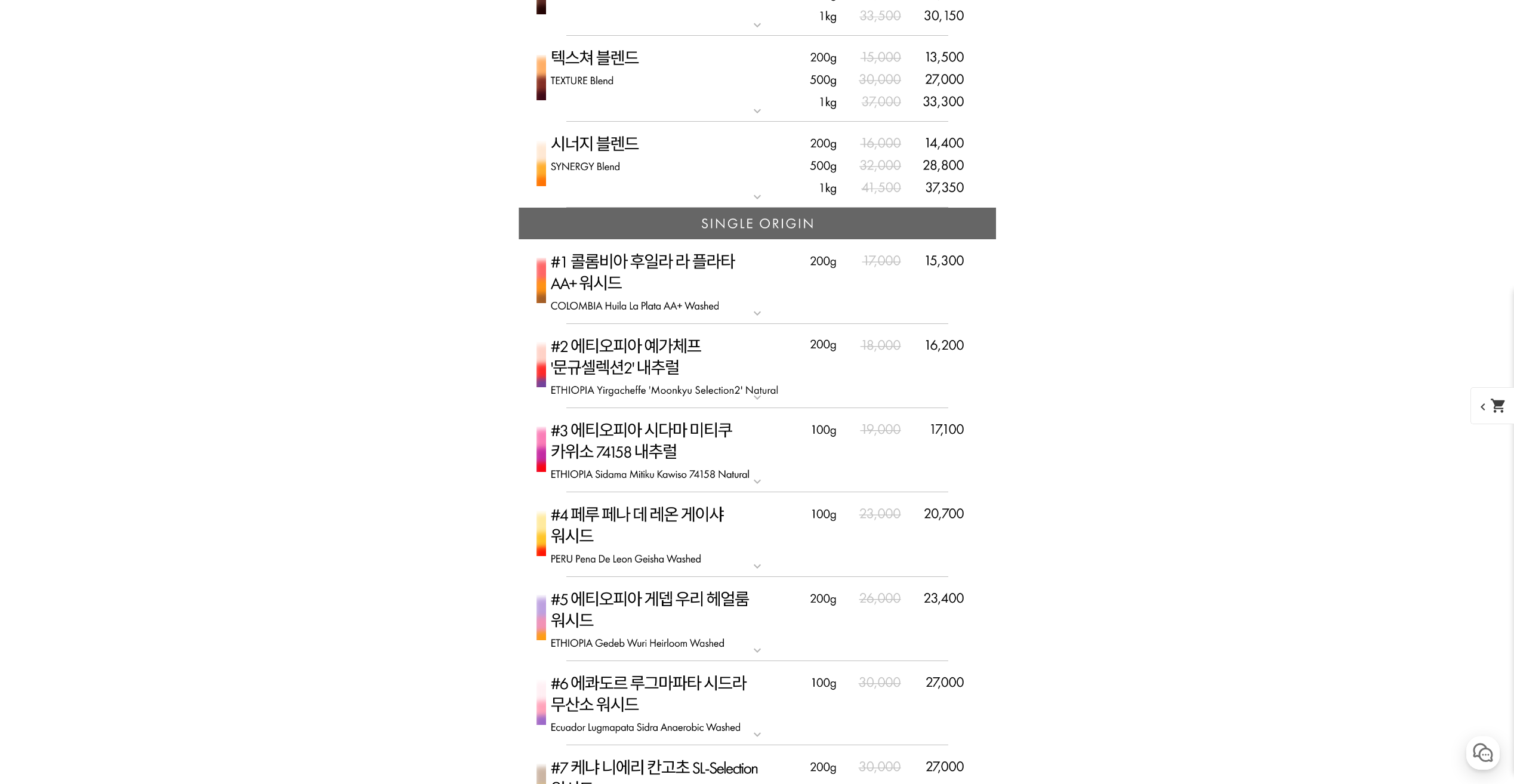
scroll to position [3209, 0]
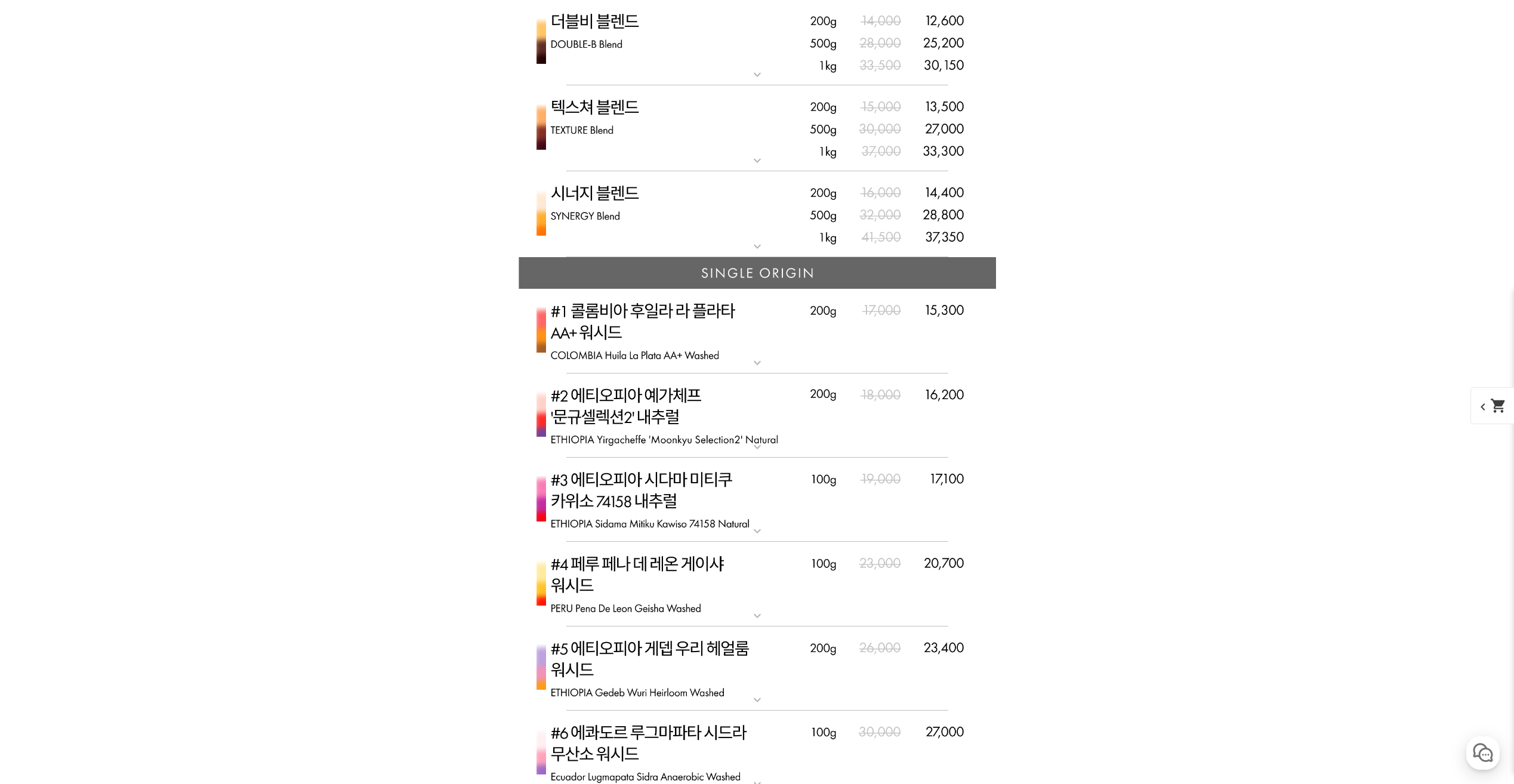
click at [750, 343] on img at bounding box center [757, 331] width 478 height 85
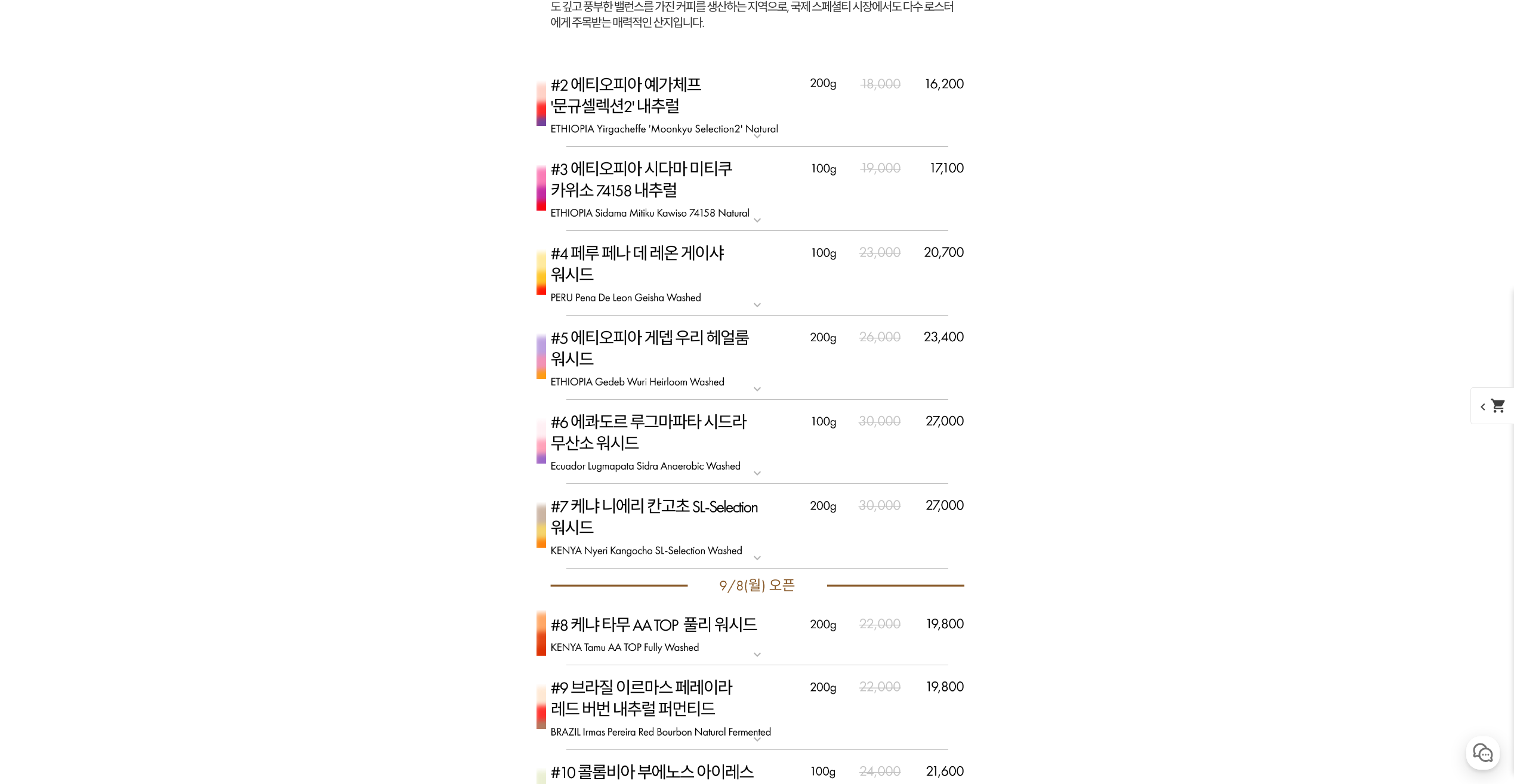
scroll to position [4462, 0]
